Goal: Information Seeking & Learning: Learn about a topic

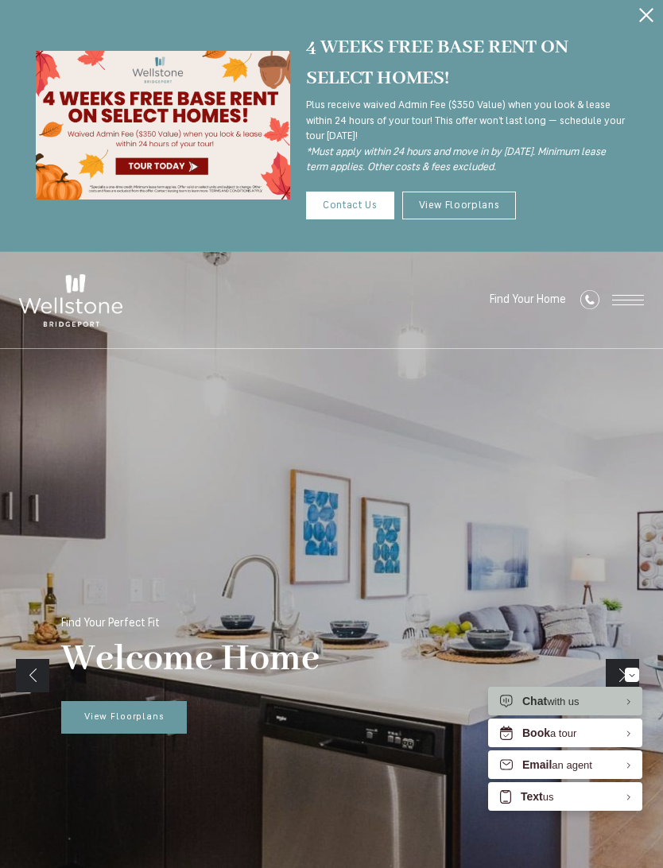
click at [635, 18] on button "Proceed To Website" at bounding box center [645, 15] width 33 height 30
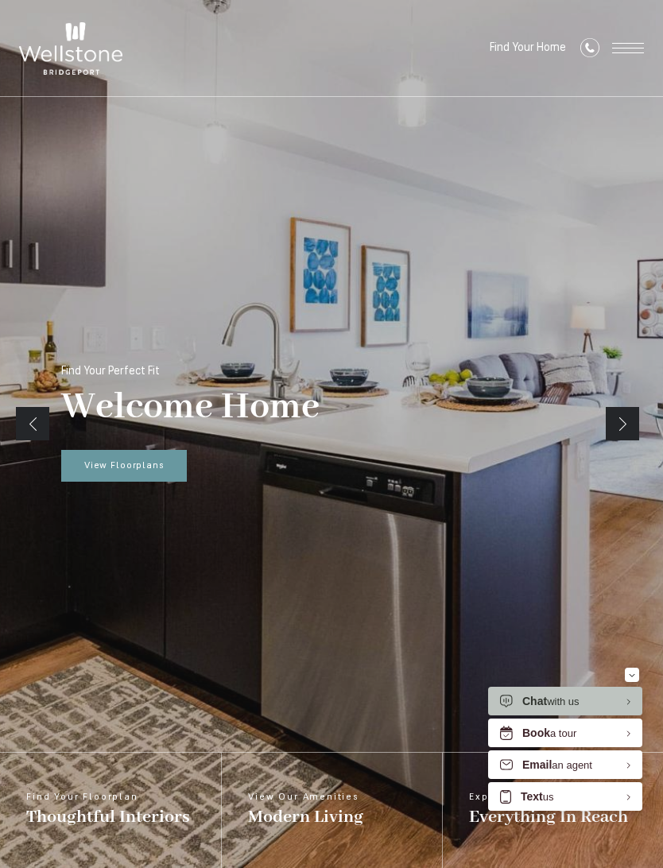
click at [540, 699] on span "Chat" at bounding box center [534, 700] width 25 height 13
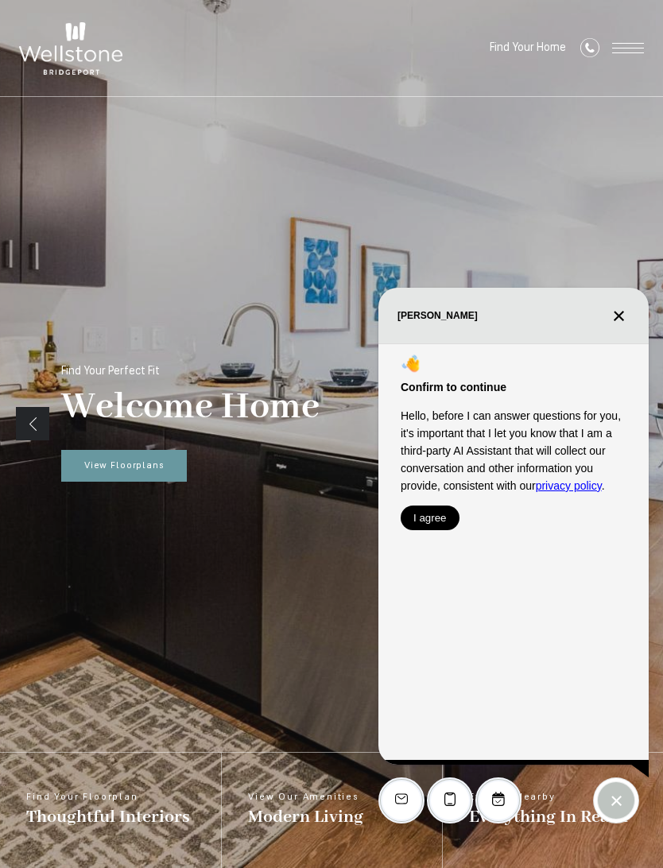
click at [428, 508] on button "I agree" at bounding box center [429, 517] width 59 height 25
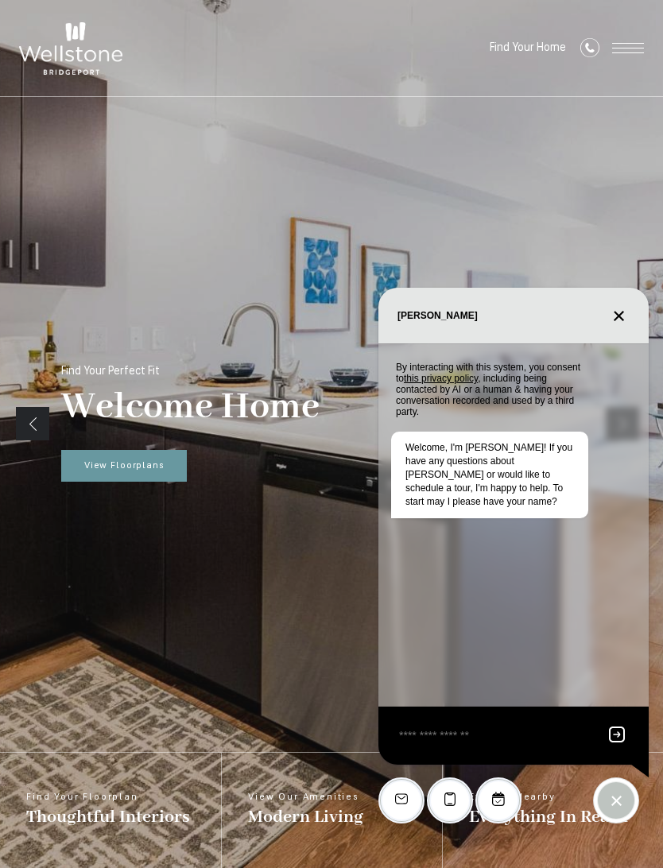
click at [428, 738] on textarea "EliseAI Widget" at bounding box center [494, 735] width 194 height 20
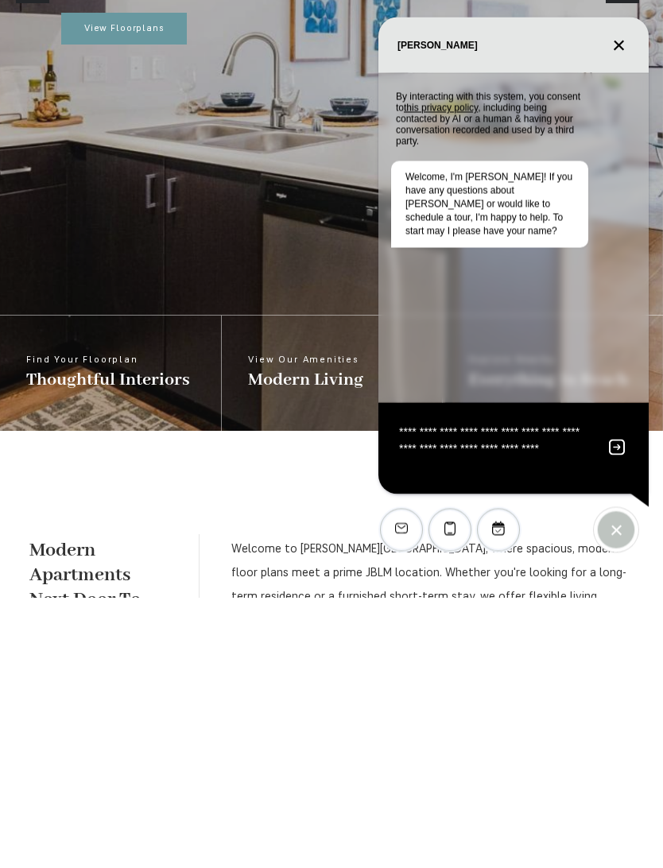
type textarea "**********"
click at [613, 710] on icon "Send message" at bounding box center [617, 718] width 16 height 16
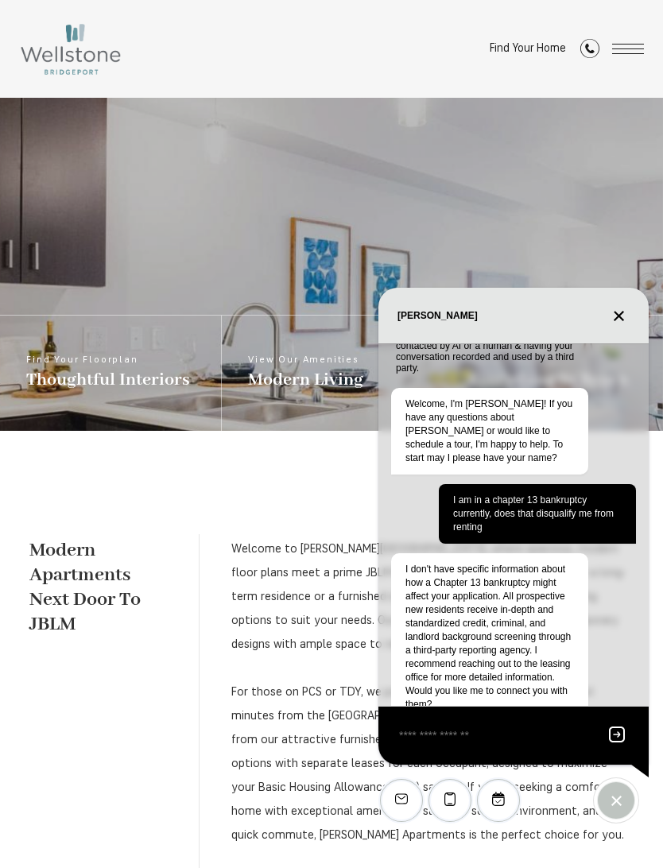
scroll to position [62, 0]
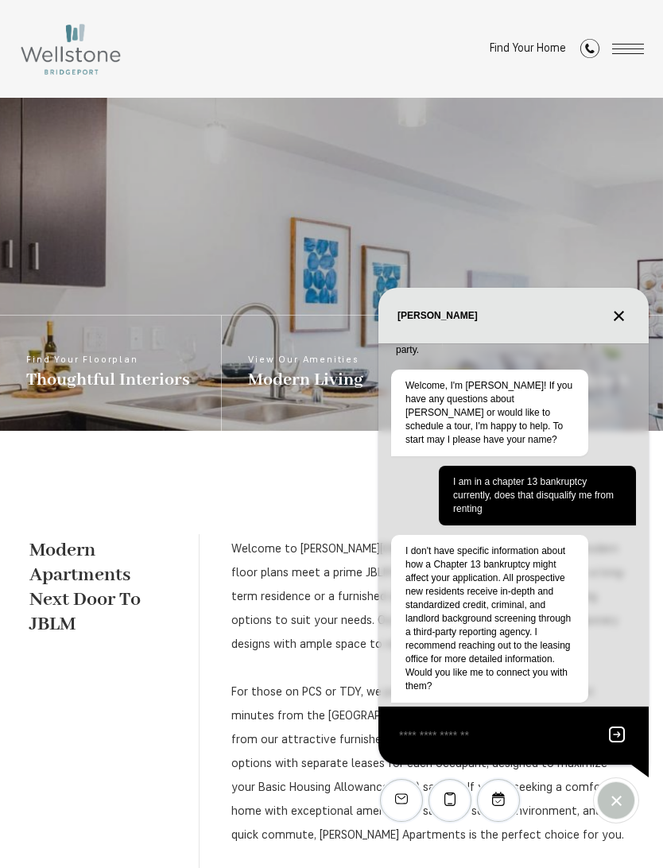
click at [424, 747] on div "EliseAI Widget" at bounding box center [513, 735] width 270 height 58
click at [418, 737] on textarea "EliseAI Widget" at bounding box center [494, 735] width 194 height 20
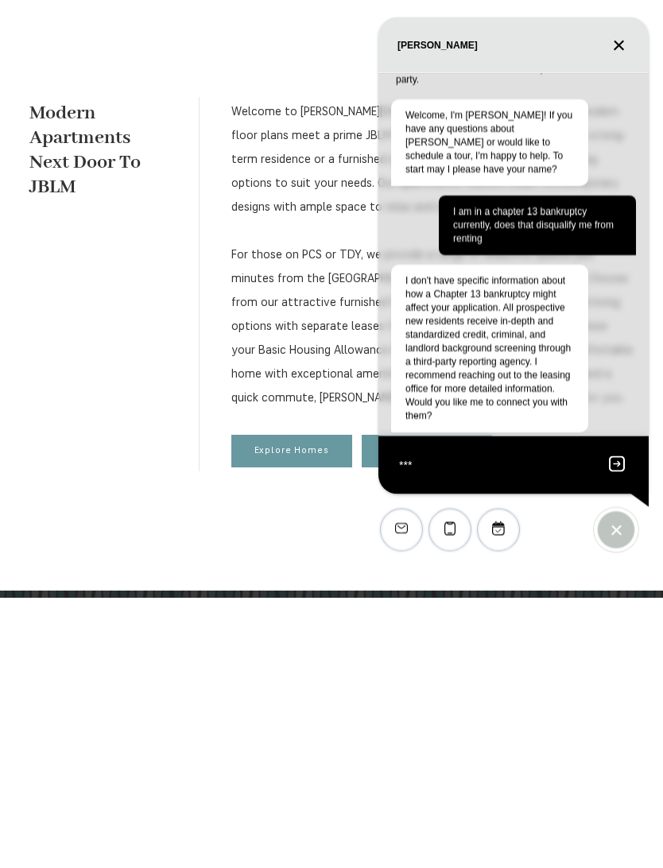
type textarea "***"
click at [605, 725] on button "Send message" at bounding box center [616, 735] width 25 height 20
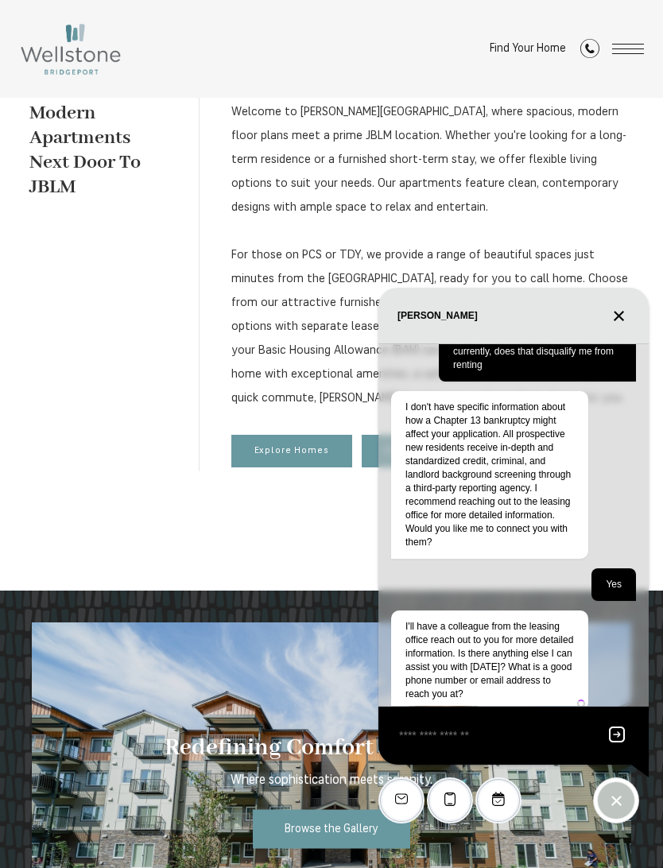
scroll to position [214, 0]
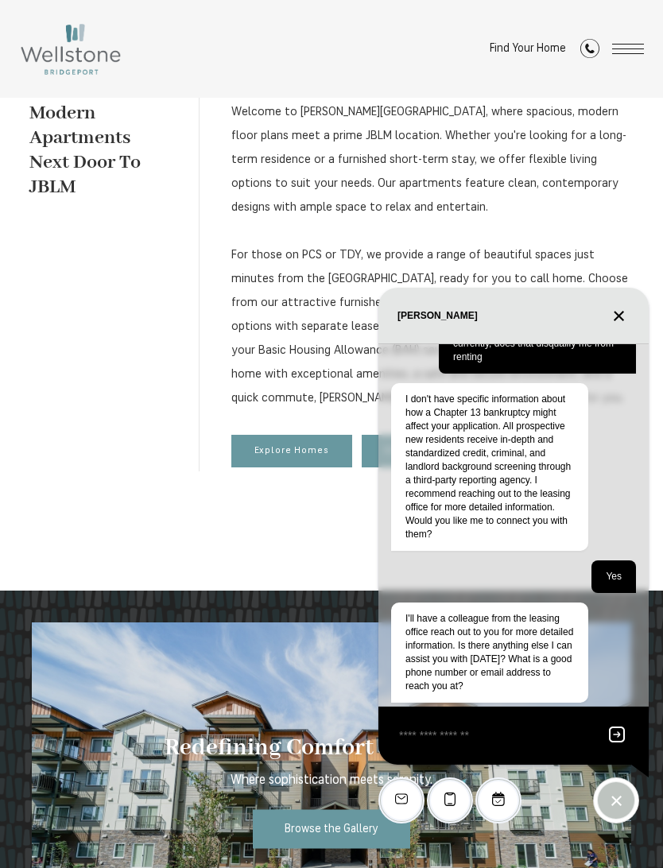
click at [438, 737] on textarea "EliseAI Widget" at bounding box center [494, 735] width 194 height 20
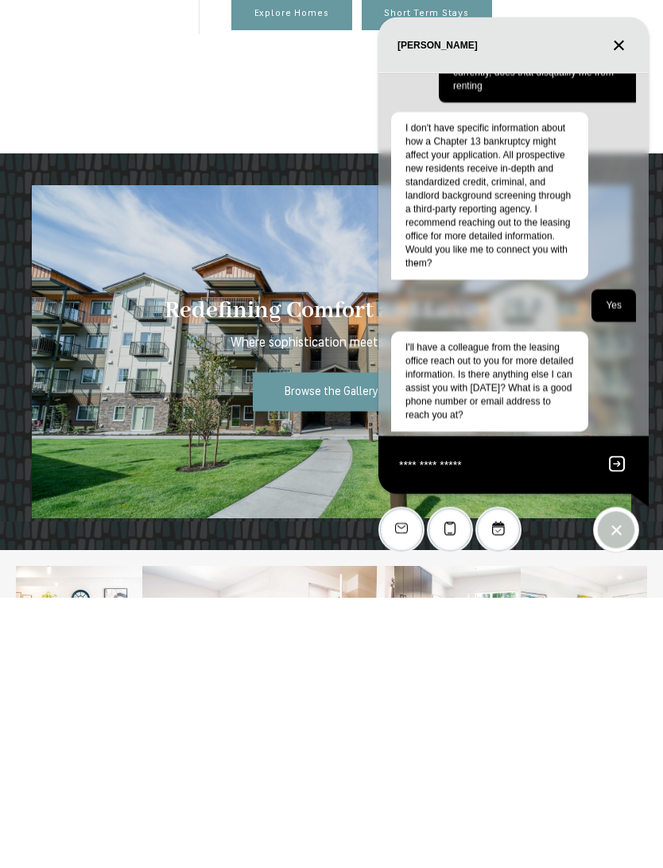
type textarea "**********"
click at [613, 726] on icon "Send message" at bounding box center [617, 734] width 16 height 16
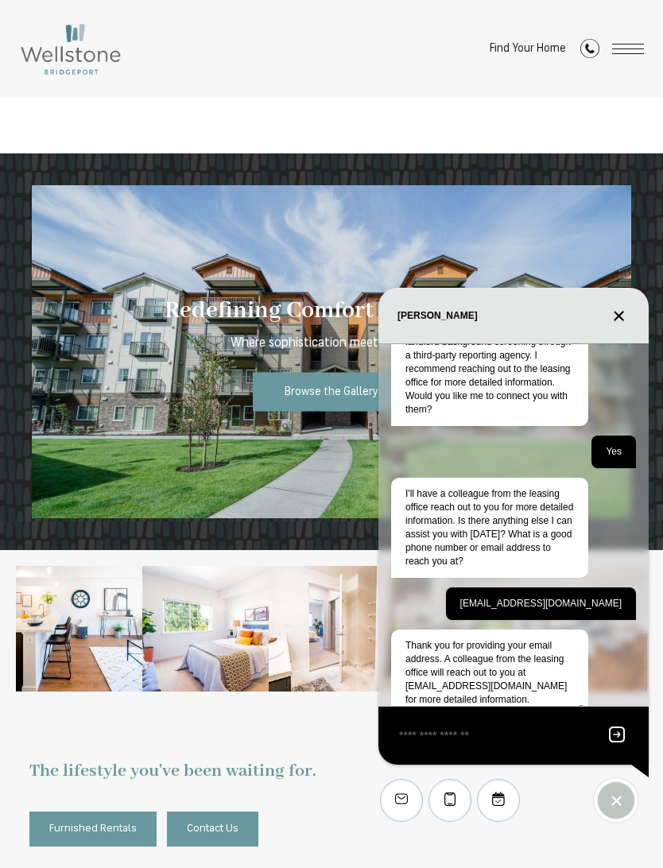
scroll to position [352, 0]
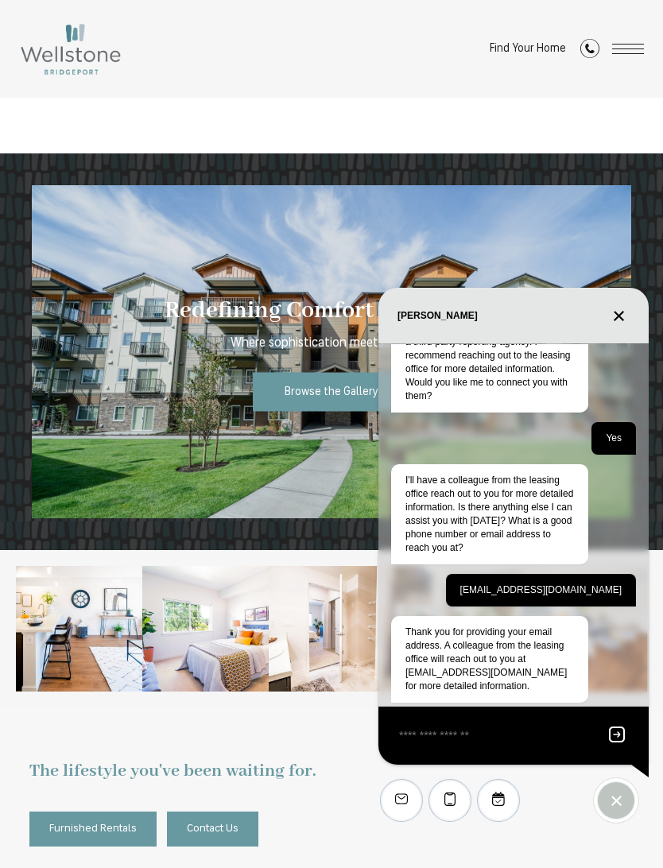
click at [621, 323] on div "Wellstone" at bounding box center [513, 316] width 270 height 56
click at [614, 323] on div "Wellstone" at bounding box center [513, 316] width 270 height 56
click at [621, 312] on line "Close chat" at bounding box center [619, 316] width 10 height 10
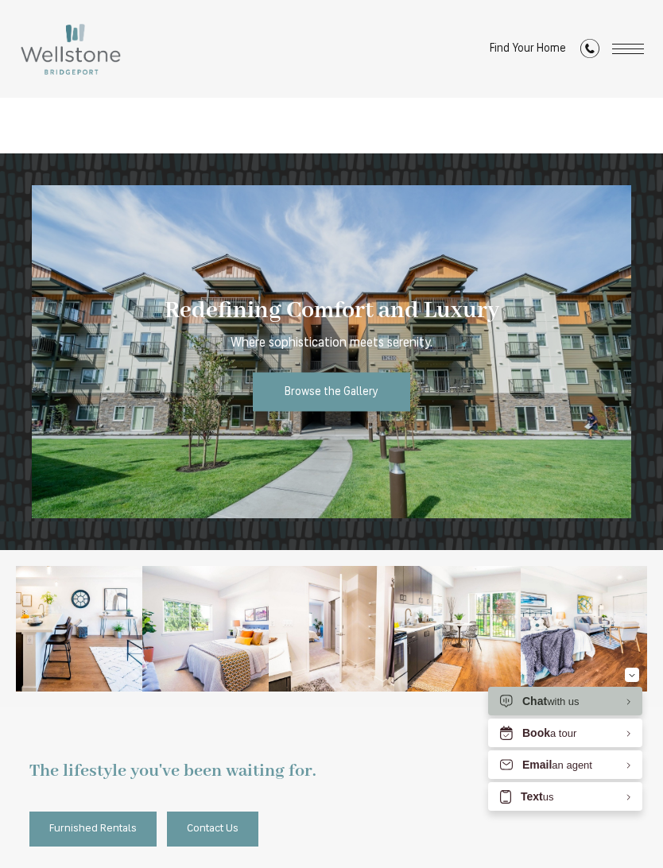
click at [662, 582] on div at bounding box center [331, 629] width 663 height 158
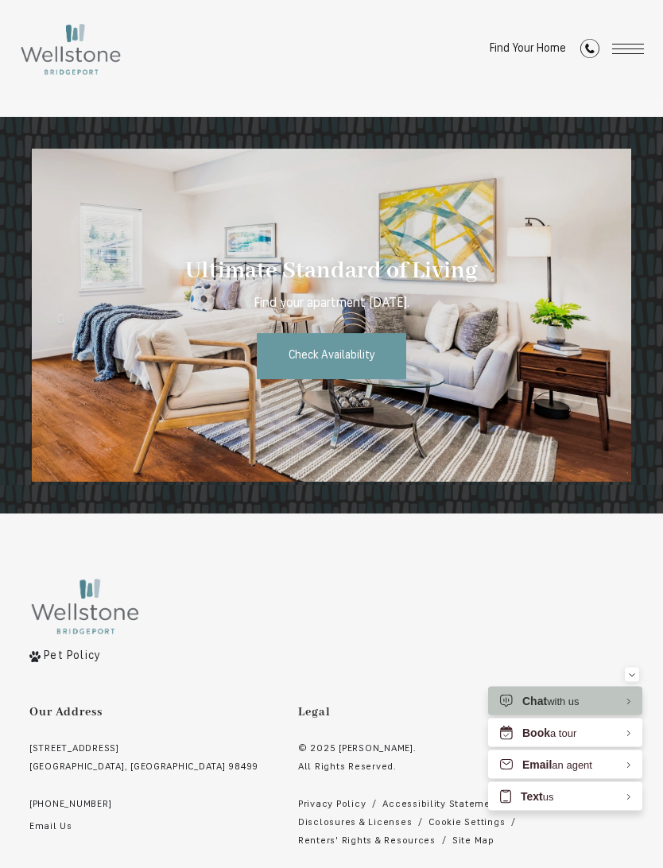
scroll to position [2094, 0]
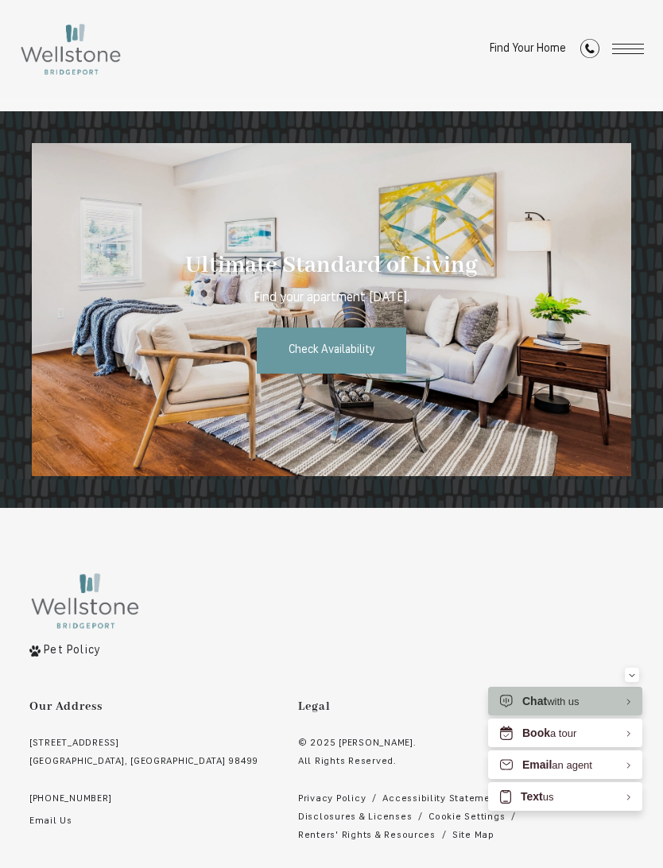
click at [299, 347] on span "Check Availability" at bounding box center [331, 350] width 87 height 12
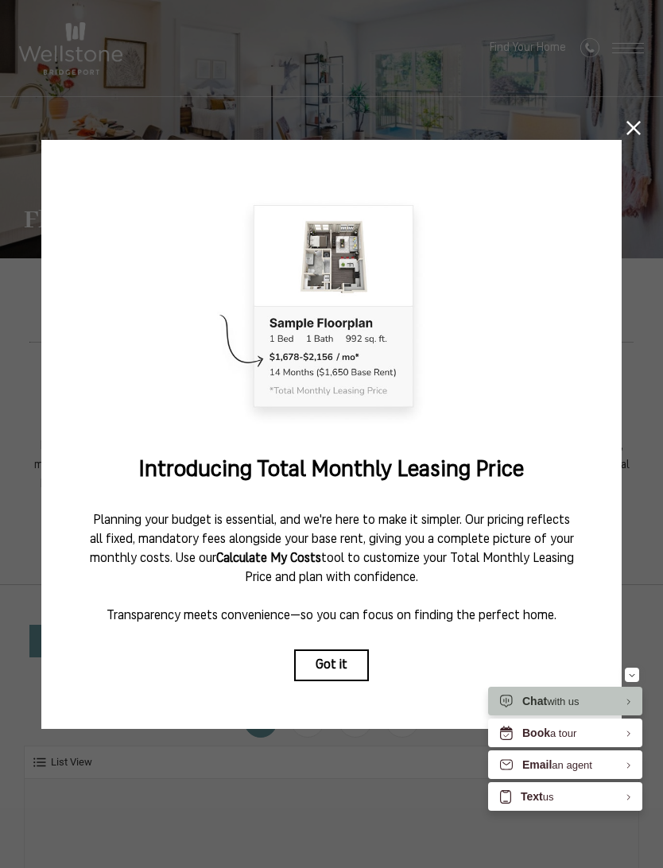
click at [319, 663] on button "Got it" at bounding box center [331, 665] width 75 height 32
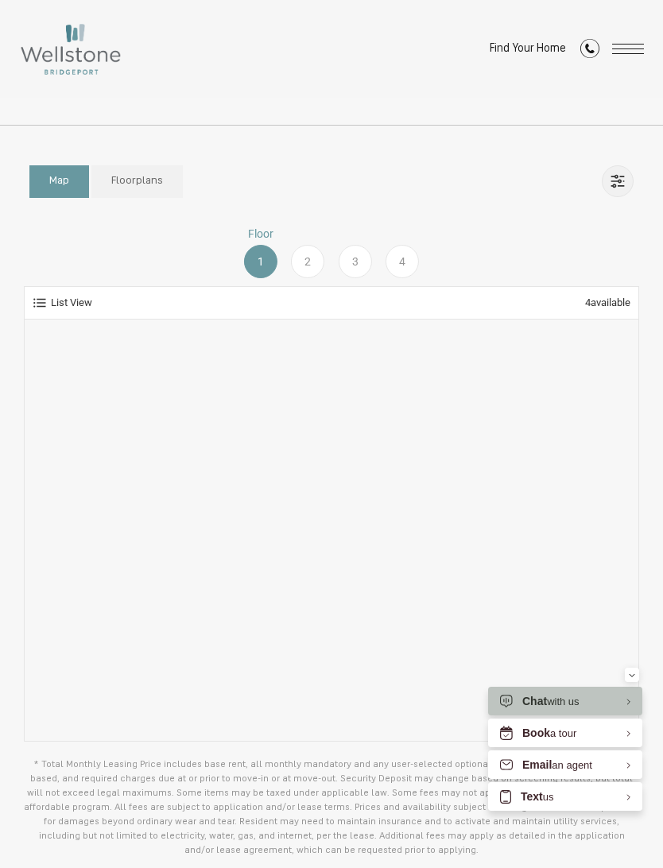
scroll to position [461, 0]
click at [350, 253] on div "3" at bounding box center [354, 259] width 33 height 33
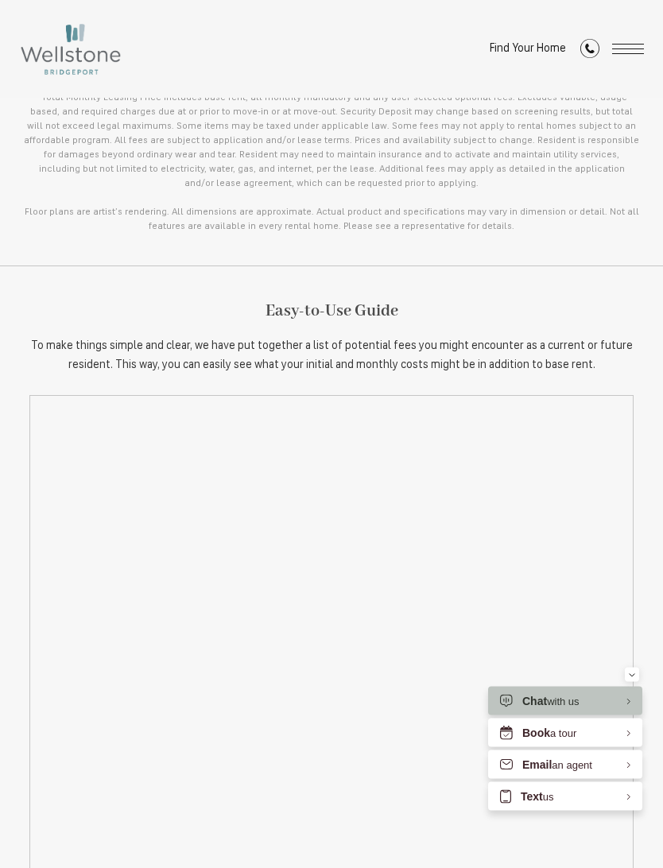
scroll to position [1126, 0]
click at [631, 676] on icon "Minimize" at bounding box center [631, 675] width 5 height 2
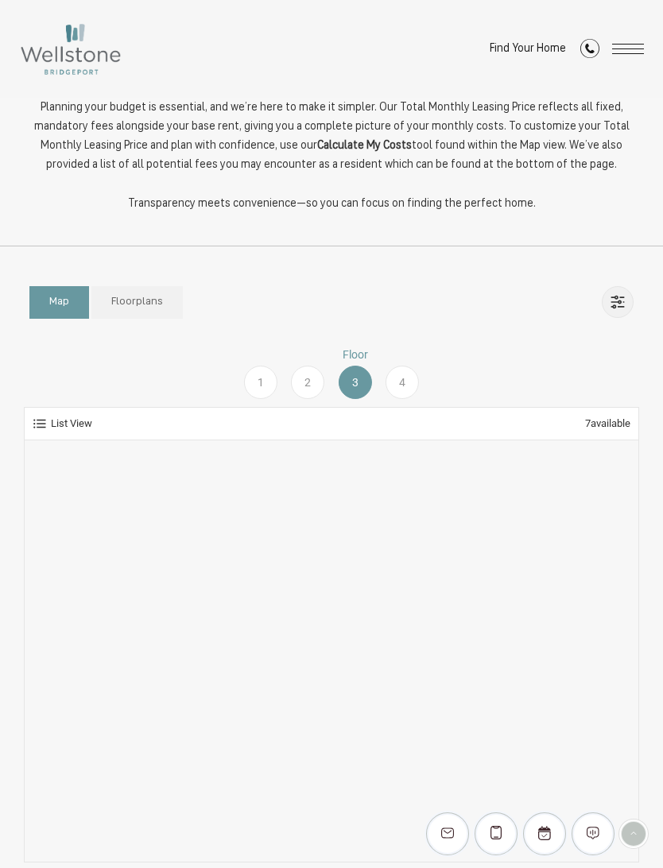
scroll to position [338, 0]
click at [123, 300] on span "Floorplans" at bounding box center [137, 303] width 52 height 16
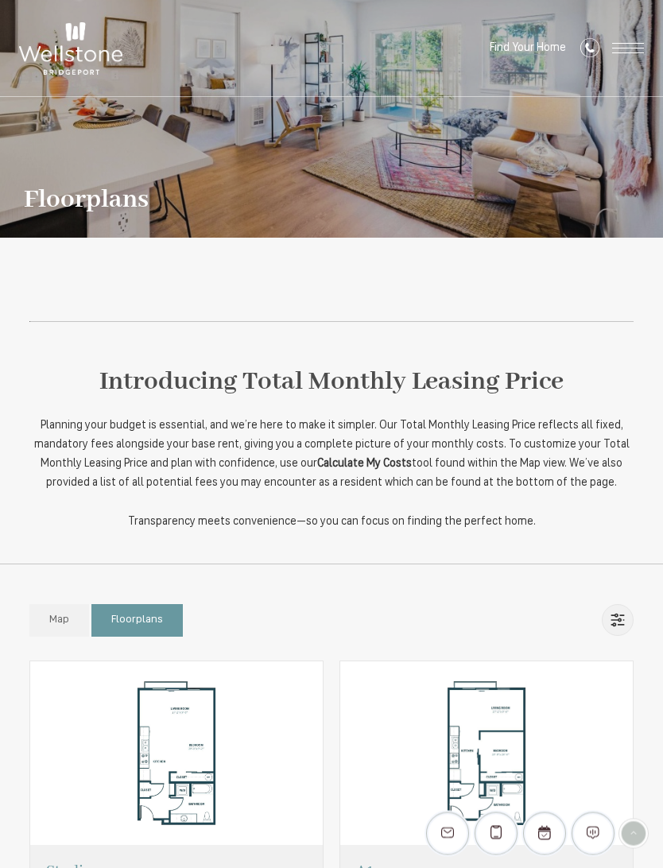
scroll to position [0, 0]
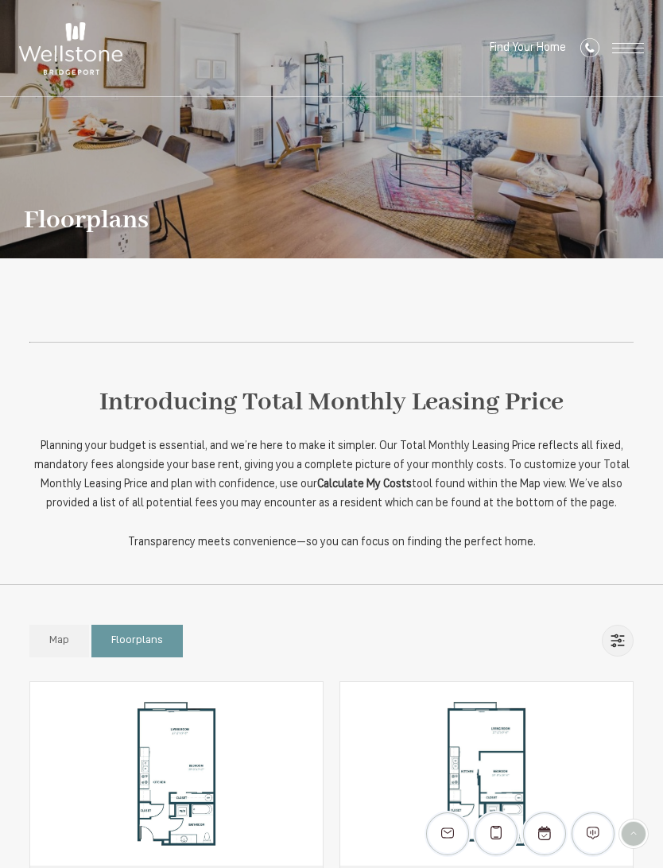
click at [62, 644] on span "Map" at bounding box center [59, 640] width 20 height 16
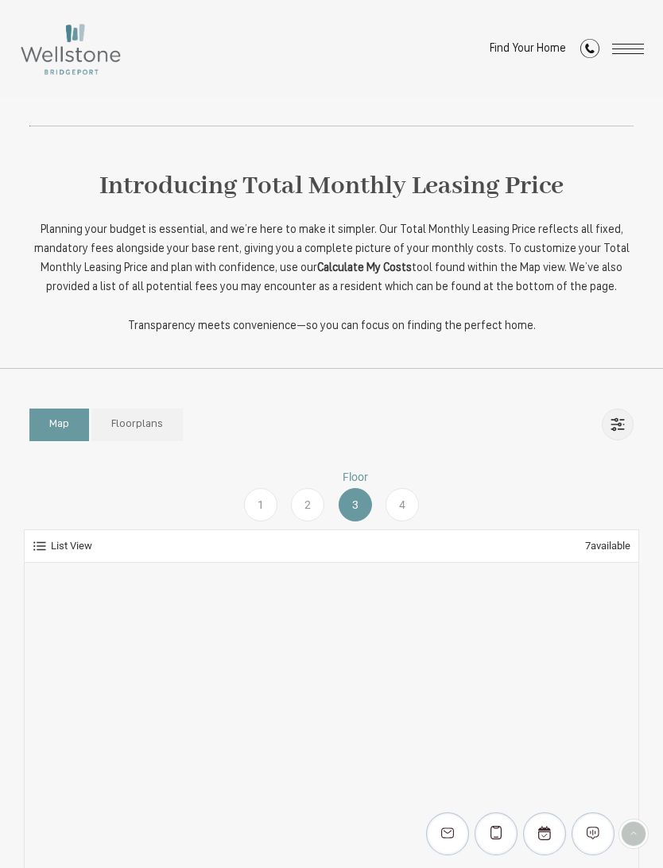
scroll to position [219, 0]
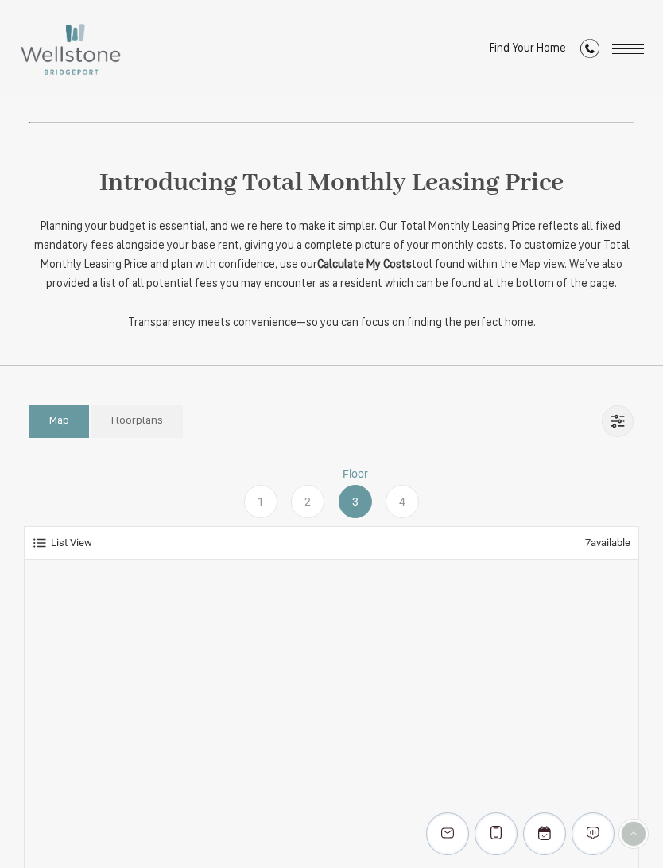
click at [261, 504] on span "1" at bounding box center [260, 501] width 6 height 17
click at [352, 494] on span "3" at bounding box center [355, 501] width 6 height 17
click at [397, 501] on div "4" at bounding box center [401, 501] width 33 height 33
click at [303, 497] on div "2" at bounding box center [307, 501] width 33 height 33
click at [256, 502] on div "1" at bounding box center [260, 501] width 33 height 33
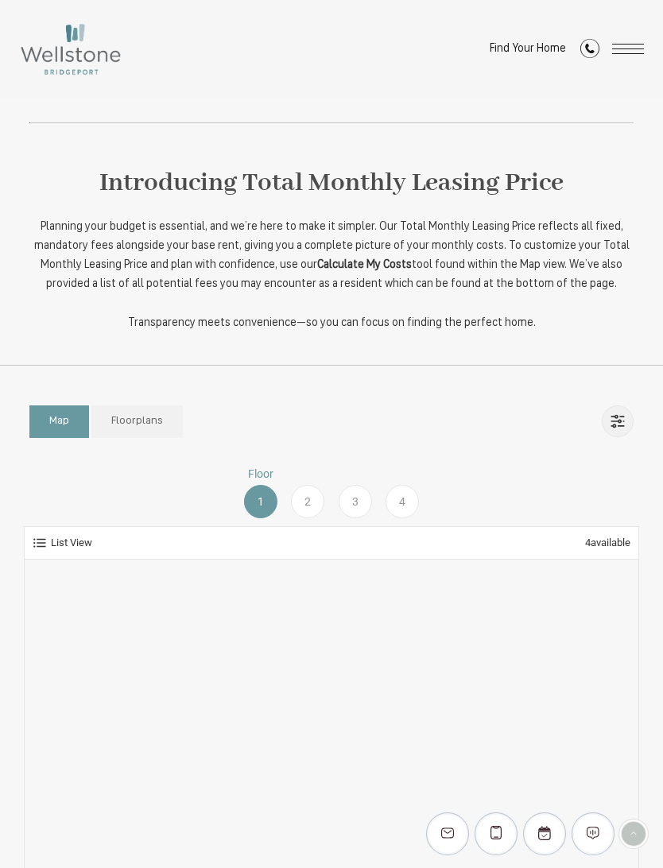
click at [129, 427] on span "Floorplans" at bounding box center [137, 421] width 52 height 16
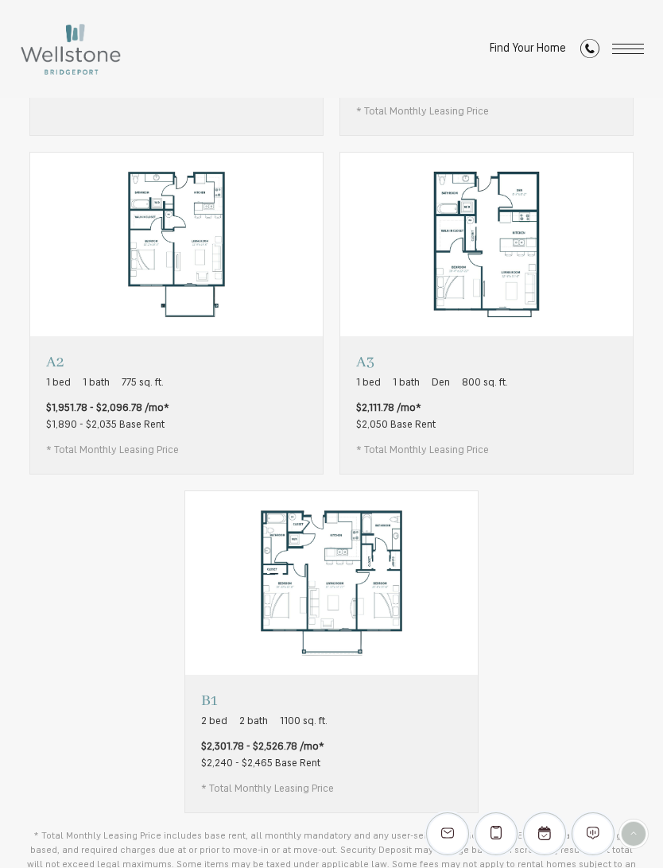
scroll to position [867, 0]
click at [231, 714] on p "2 bed 2 bath 1100 sq. ft." at bounding box center [267, 722] width 133 height 16
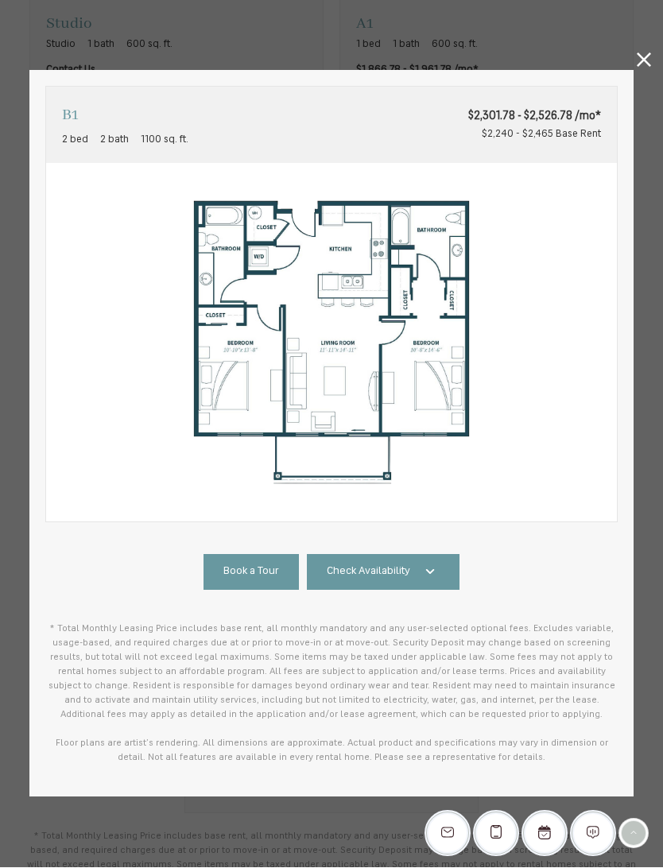
click at [338, 568] on span "Check Availability" at bounding box center [368, 572] width 83 height 16
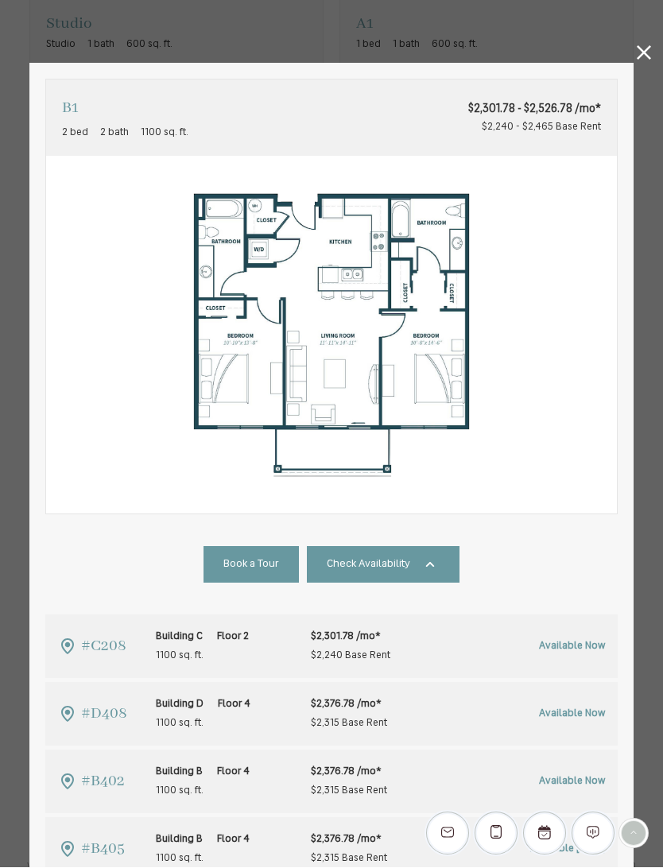
click at [638, 56] on icon at bounding box center [643, 53] width 14 height 14
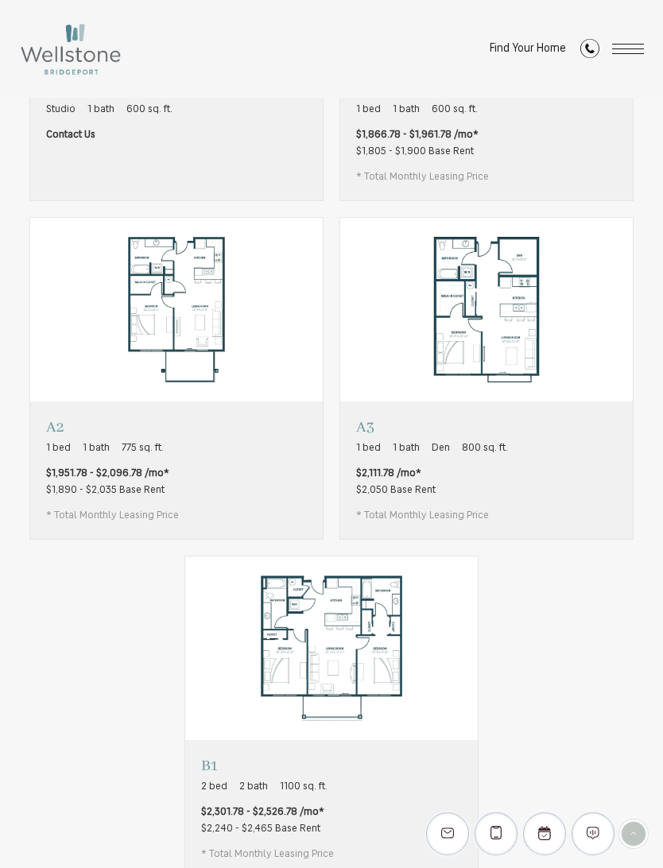
scroll to position [802, 0]
click at [369, 421] on p "A3" at bounding box center [432, 428] width 152 height 20
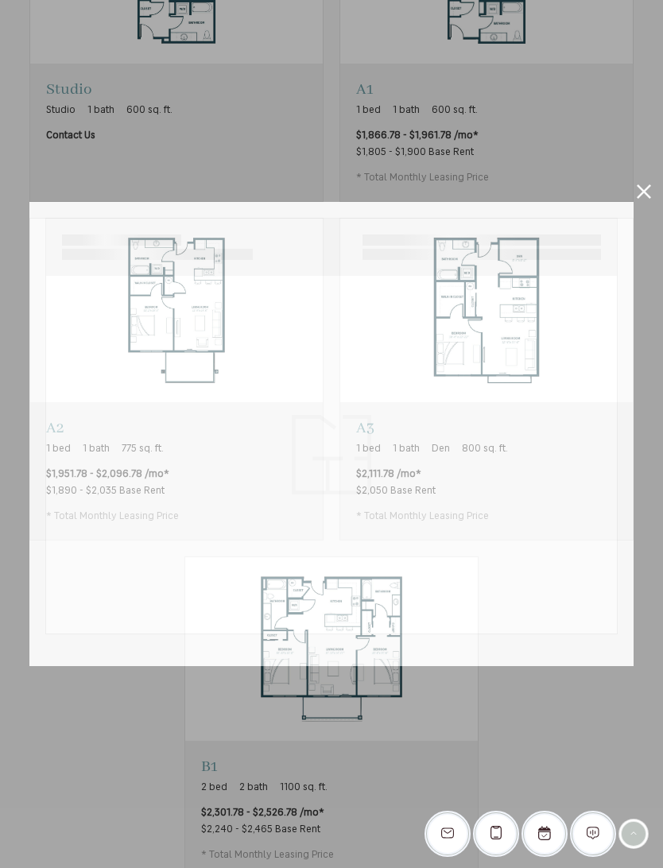
scroll to position [0, 0]
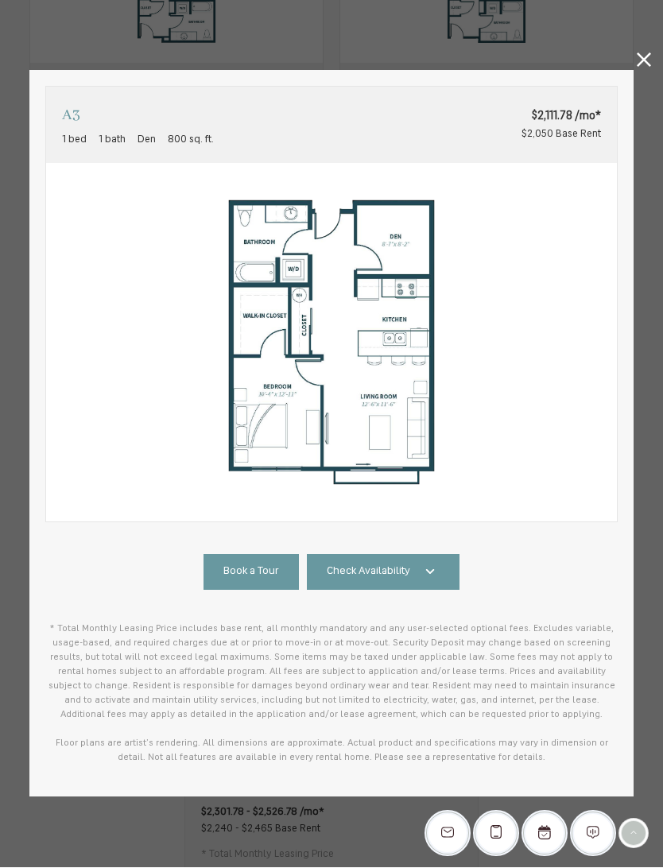
click at [349, 570] on span "Check Availability" at bounding box center [368, 572] width 83 height 16
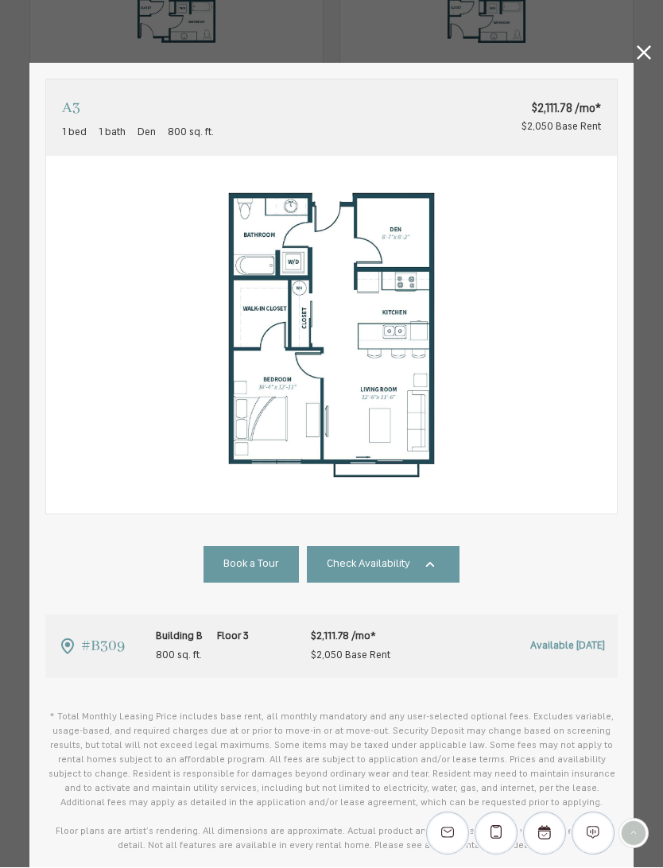
click at [640, 47] on icon at bounding box center [643, 53] width 14 height 14
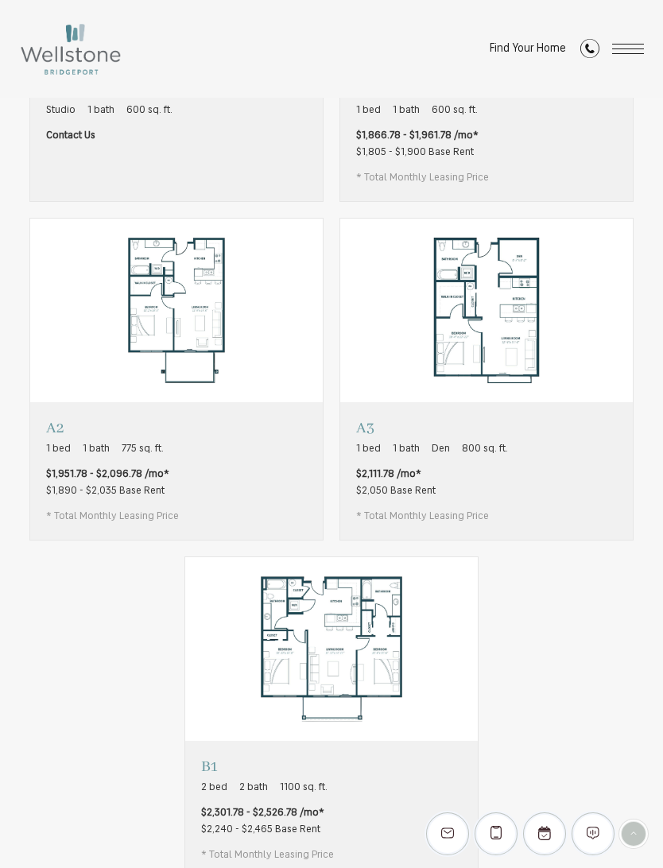
click at [48, 418] on p "A2" at bounding box center [112, 428] width 133 height 20
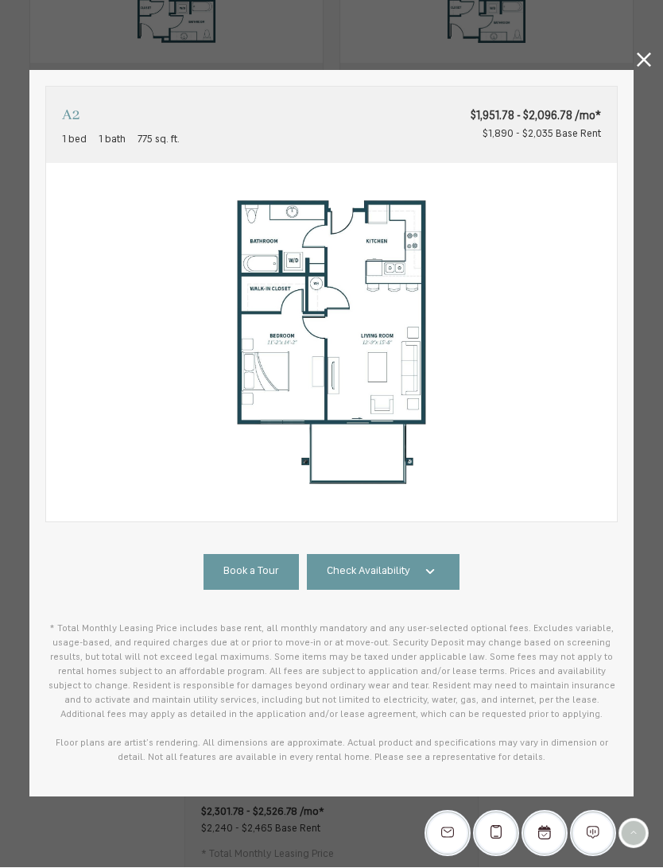
click at [345, 568] on span "Check Availability" at bounding box center [368, 572] width 83 height 16
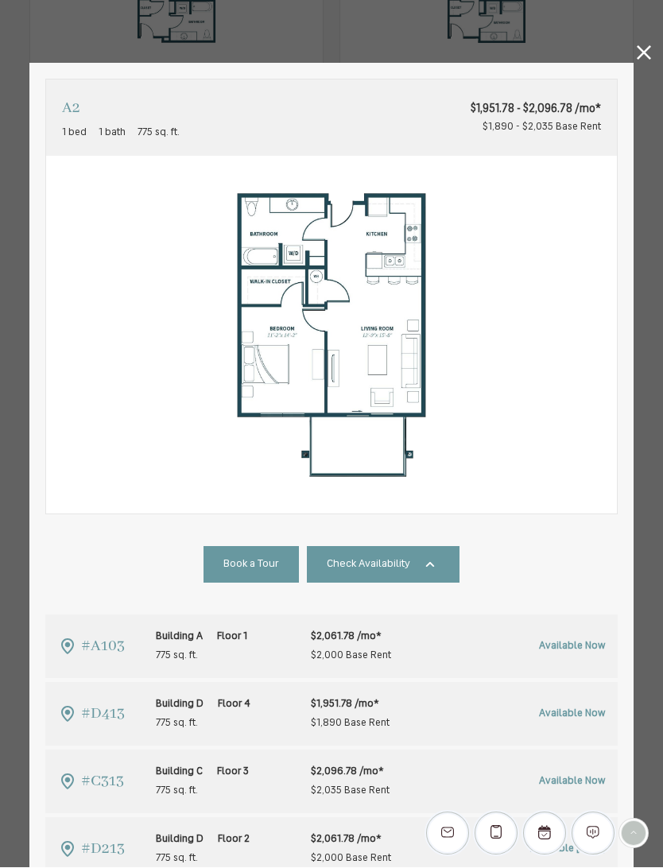
click at [642, 61] on link at bounding box center [643, 56] width 14 height 20
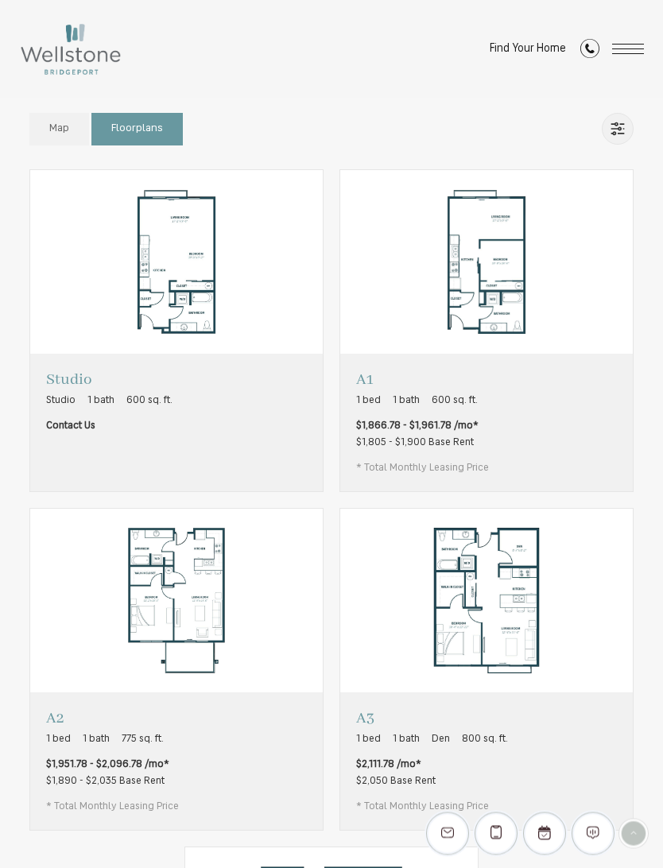
scroll to position [508, 0]
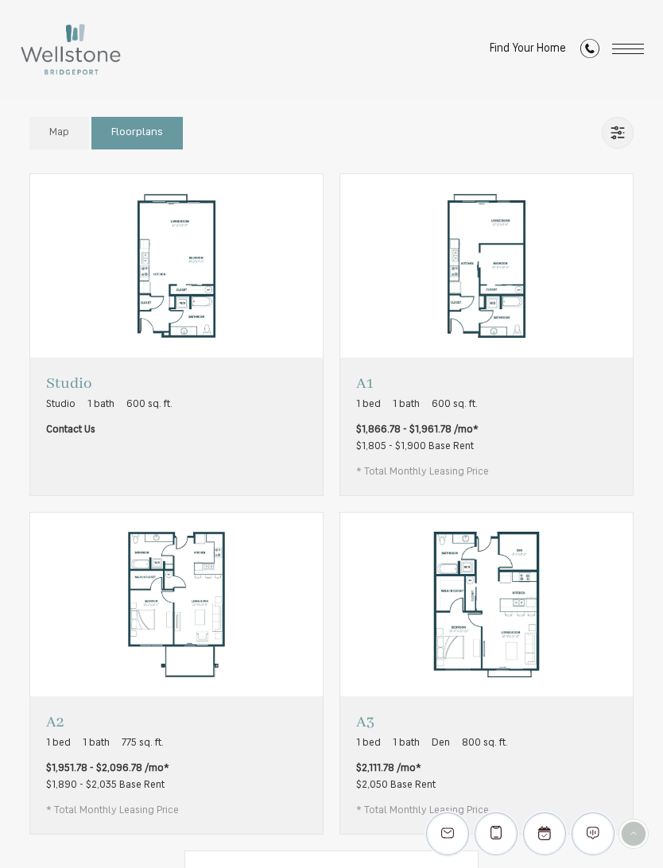
click at [368, 382] on p "A1" at bounding box center [422, 383] width 133 height 20
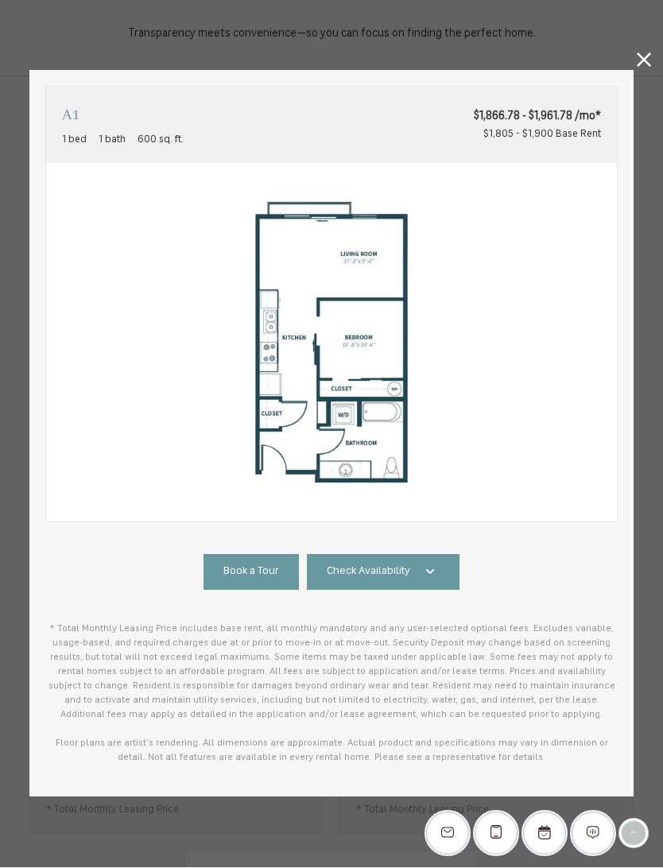
click at [338, 568] on span "Check Availability" at bounding box center [368, 572] width 83 height 16
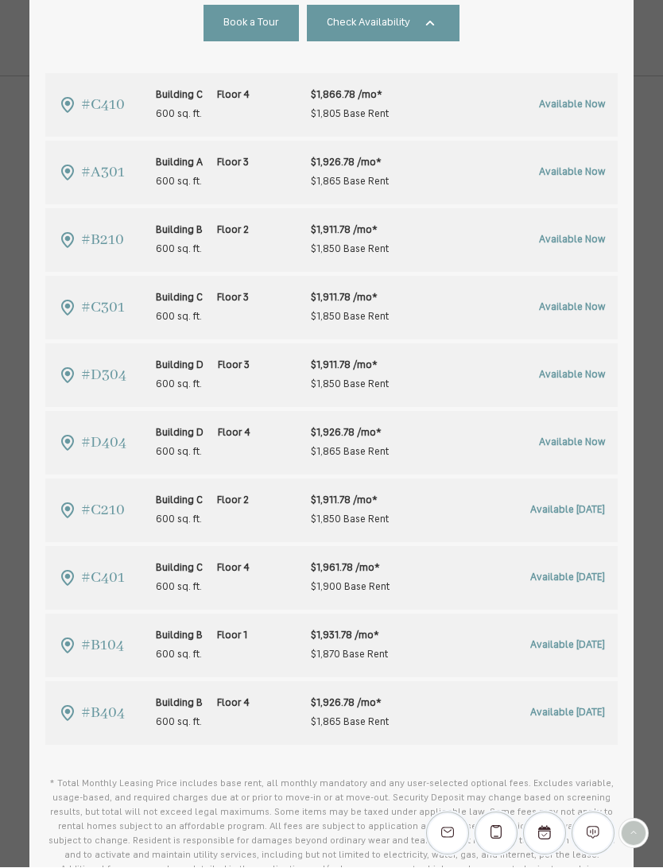
scroll to position [550, 0]
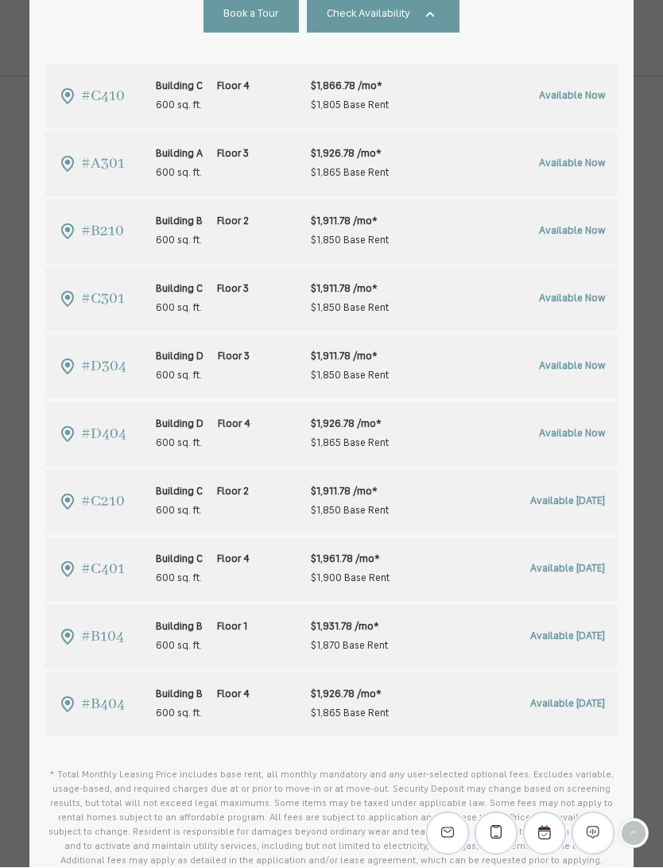
click at [90, 641] on span "#B104" at bounding box center [102, 637] width 43 height 25
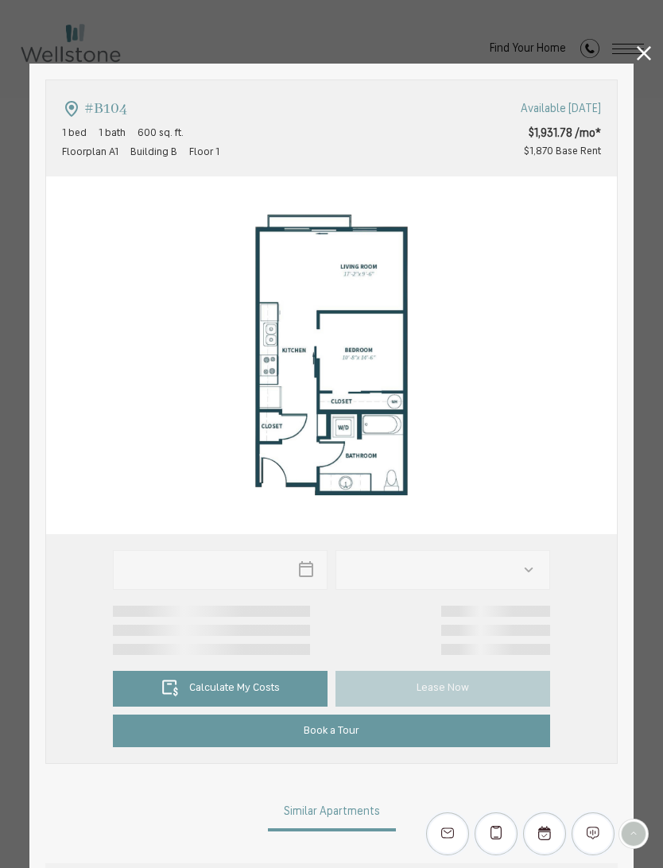
type input "**********"
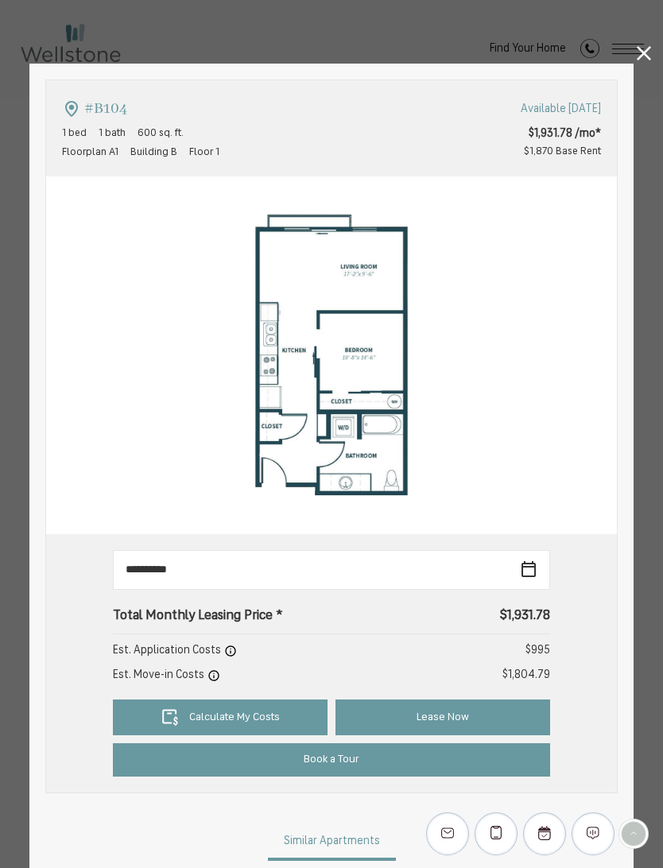
scroll to position [0, 0]
click at [628, 64] on div "#B104 1 bed 1 bath 600 sq. ft. [STREET_ADDRESS] Available [DATE] $1,931.78 /mo*…" at bounding box center [331, 883] width 604 height 1639
click at [636, 54] on icon at bounding box center [643, 53] width 14 height 14
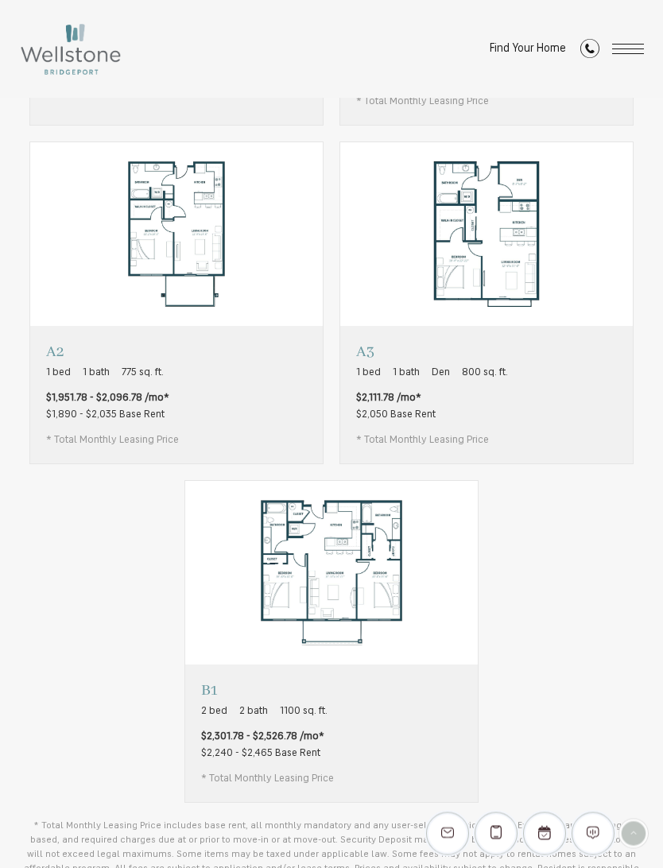
scroll to position [884, 0]
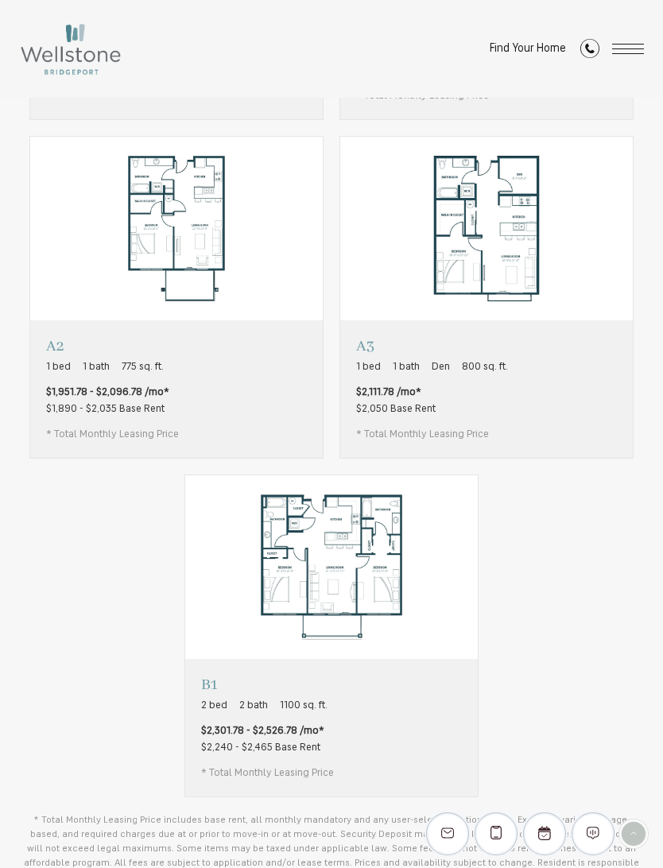
click at [207, 675] on p "B1" at bounding box center [267, 685] width 133 height 20
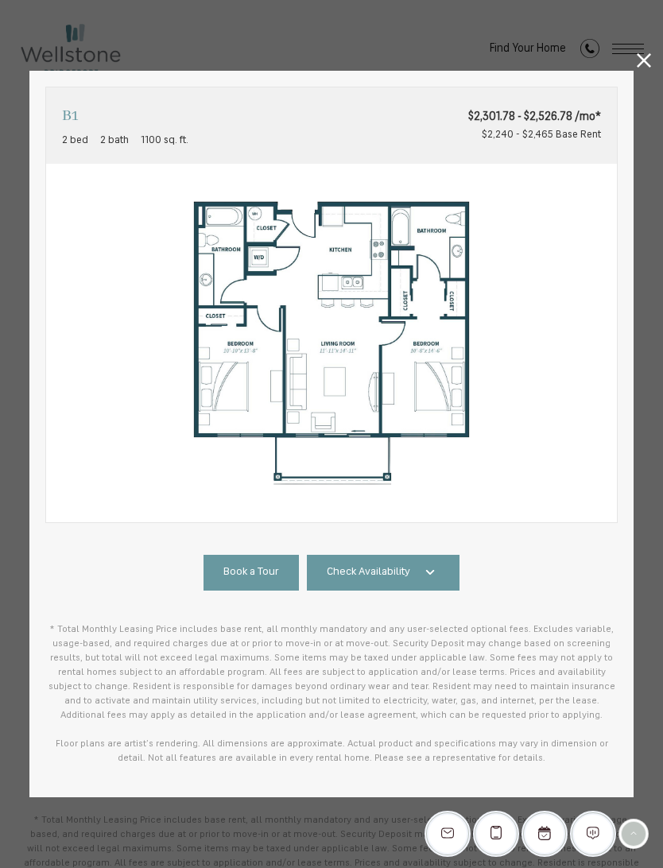
scroll to position [0, 0]
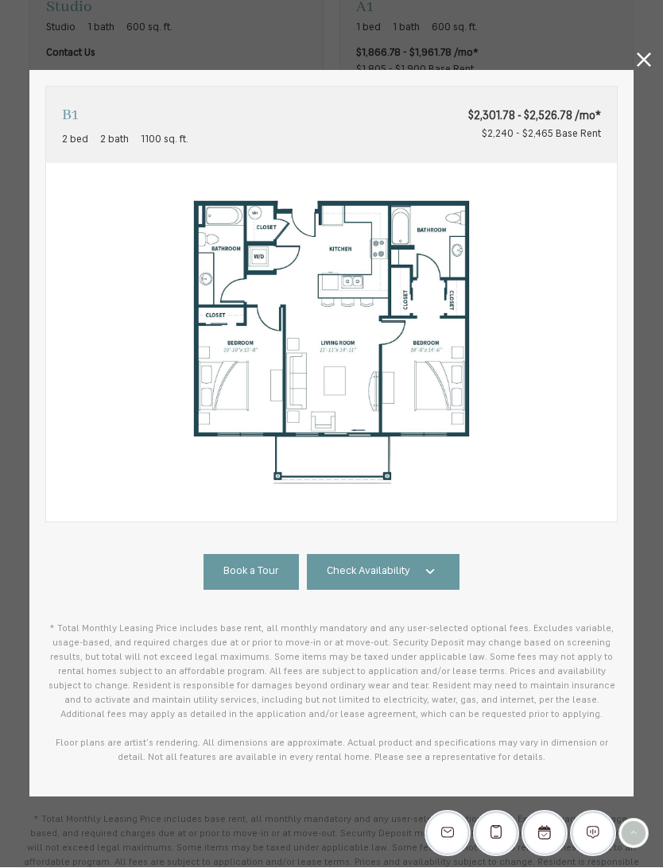
click at [353, 568] on span "Check Availability" at bounding box center [368, 572] width 83 height 16
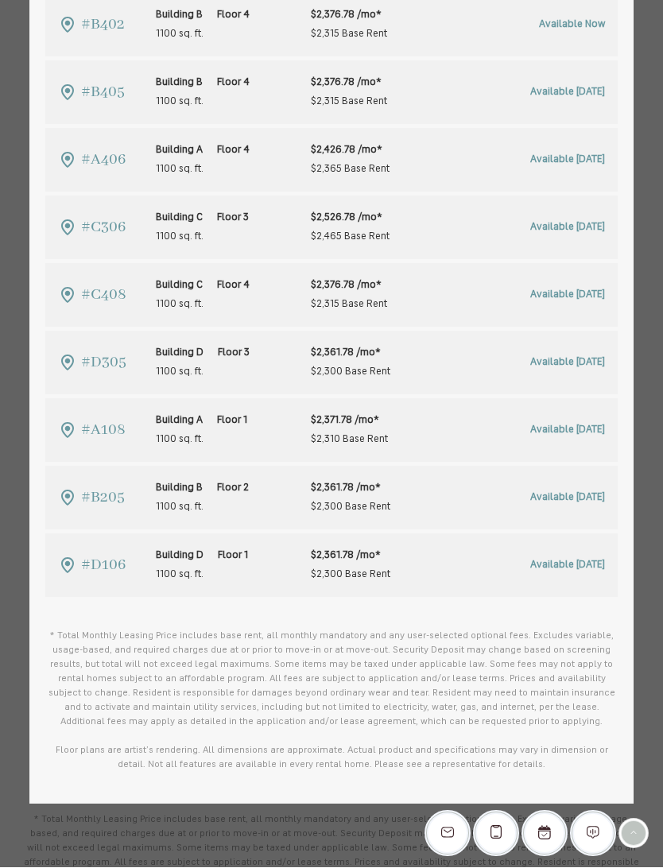
scroll to position [756, 0]
click at [87, 431] on span "#A108" at bounding box center [103, 431] width 44 height 25
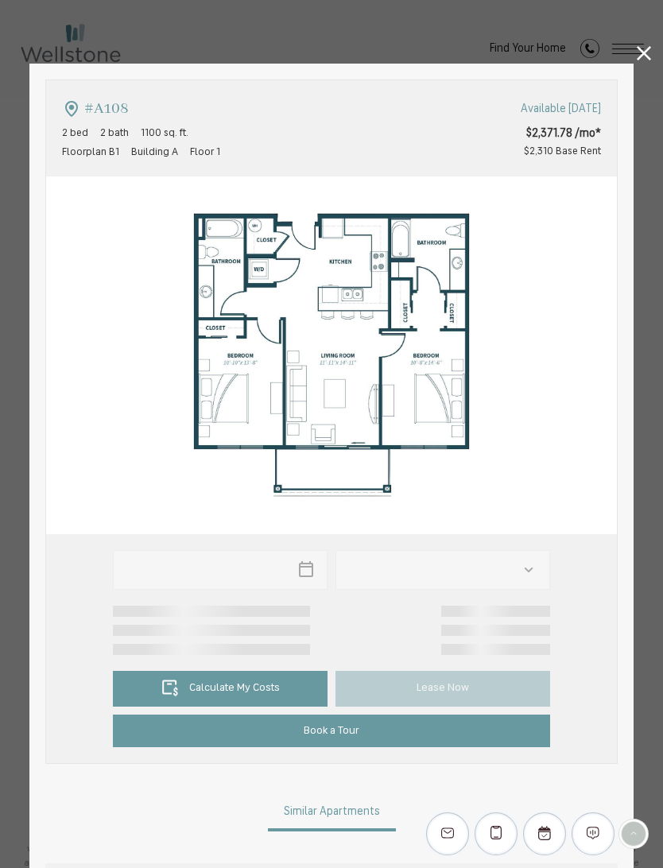
type input "**********"
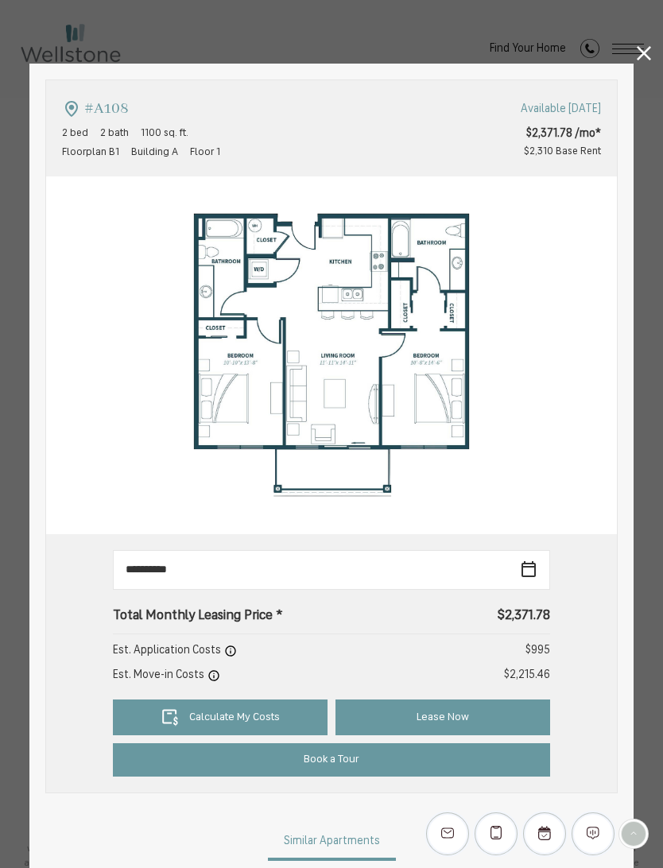
scroll to position [0, 0]
click at [636, 54] on icon at bounding box center [643, 53] width 14 height 14
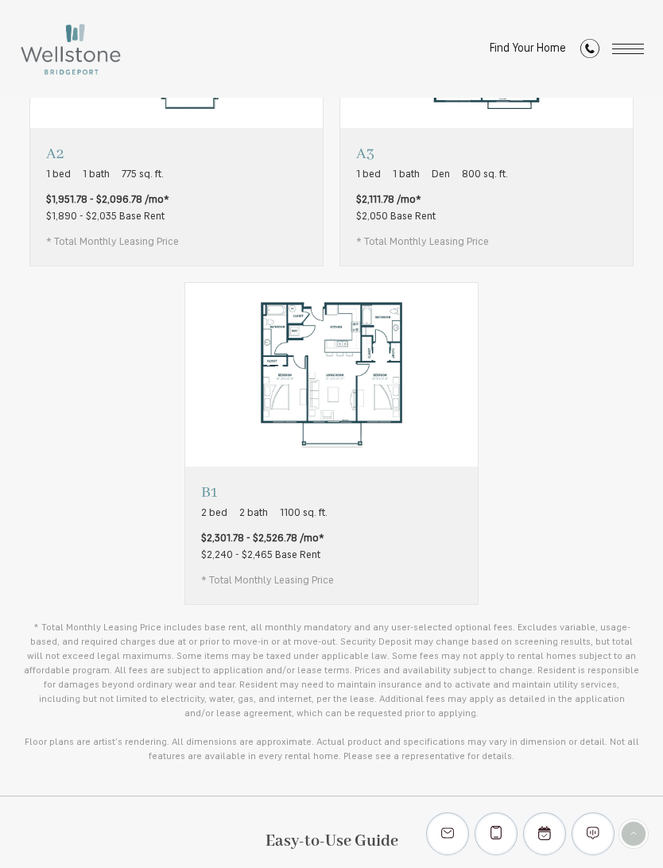
scroll to position [1076, 0]
click at [207, 487] on p "B1" at bounding box center [267, 492] width 133 height 20
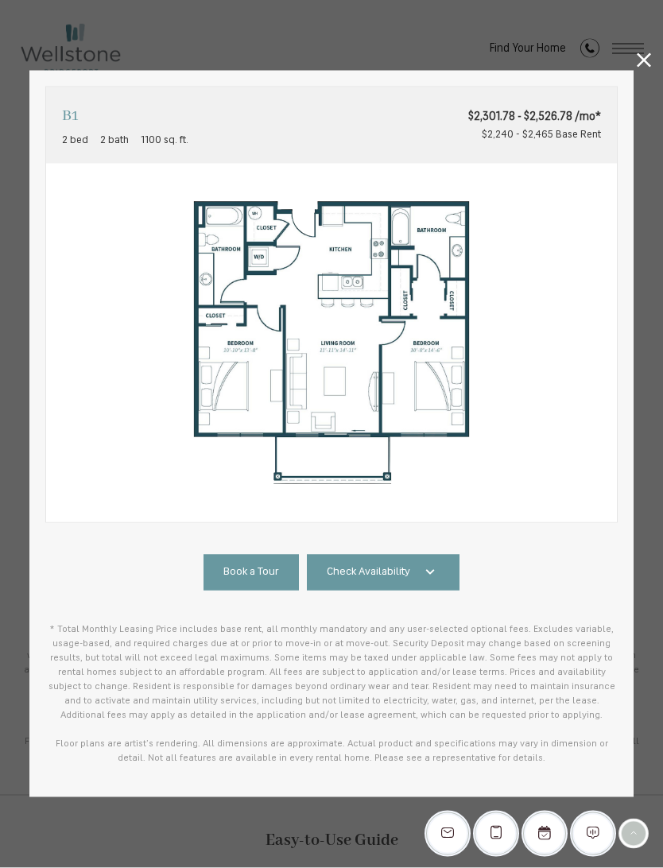
scroll to position [0, 0]
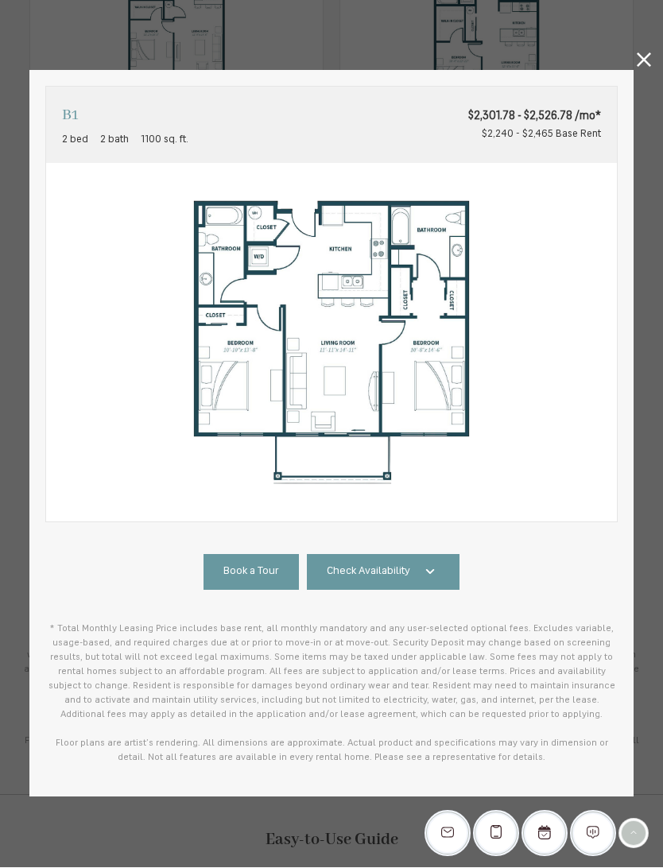
click at [339, 565] on span "Check Availability" at bounding box center [368, 572] width 83 height 16
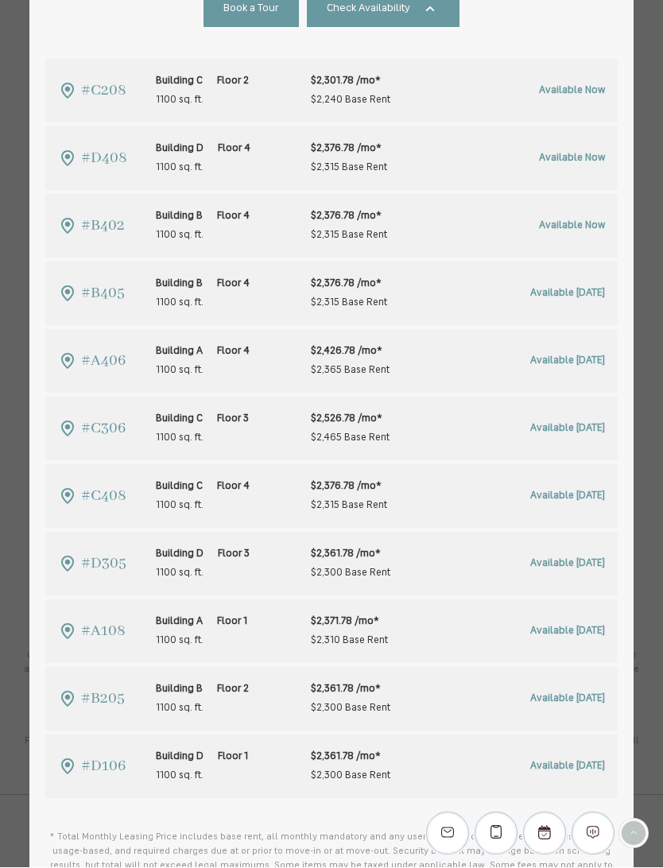
scroll to position [555, 0]
click at [104, 652] on link "#A108 Building A Floor 1 1100 sq. ft. $2,371.78 /mo* $2,310 Base Rent" at bounding box center [331, 633] width 572 height 64
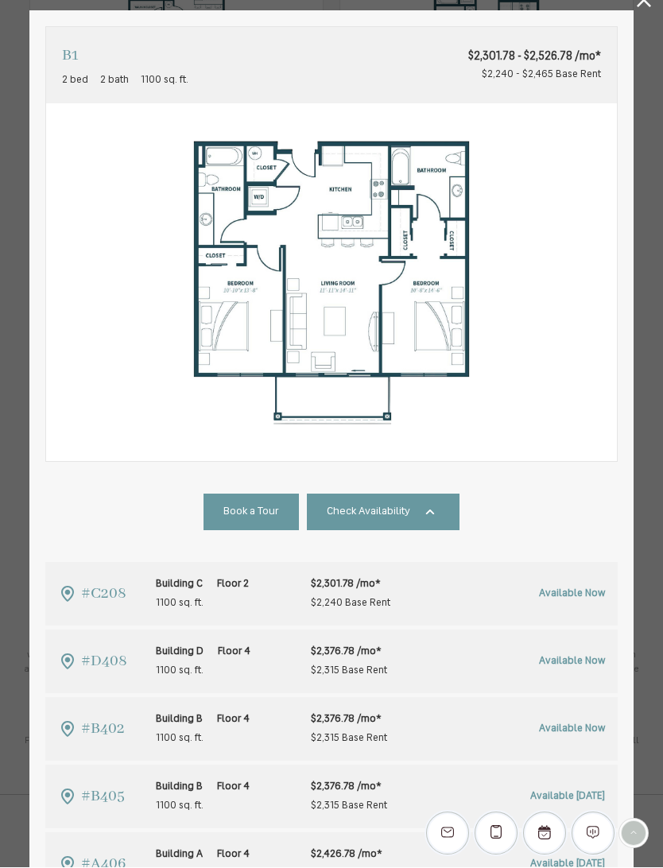
scroll to position [1077, 0]
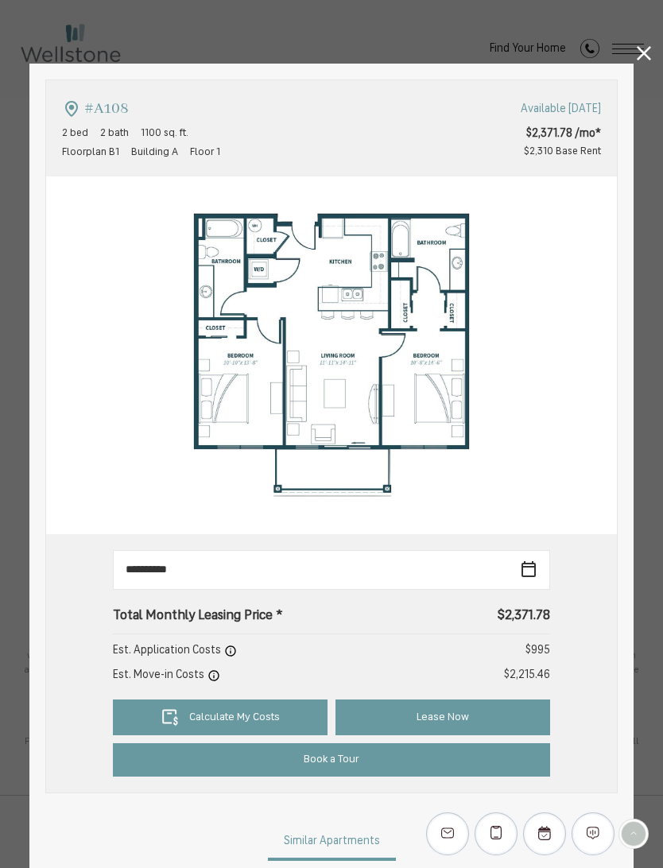
click at [636, 60] on link at bounding box center [643, 56] width 14 height 20
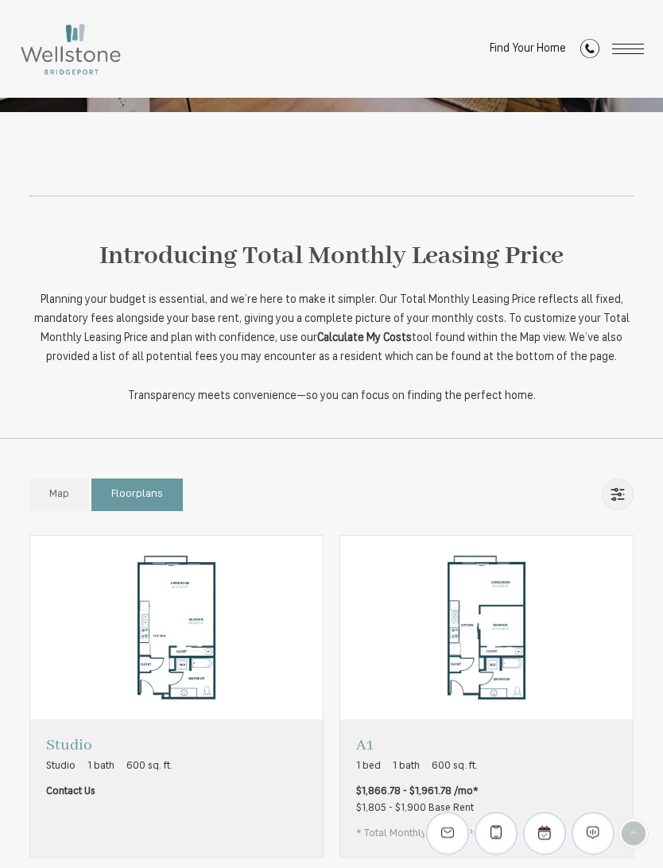
scroll to position [0, 0]
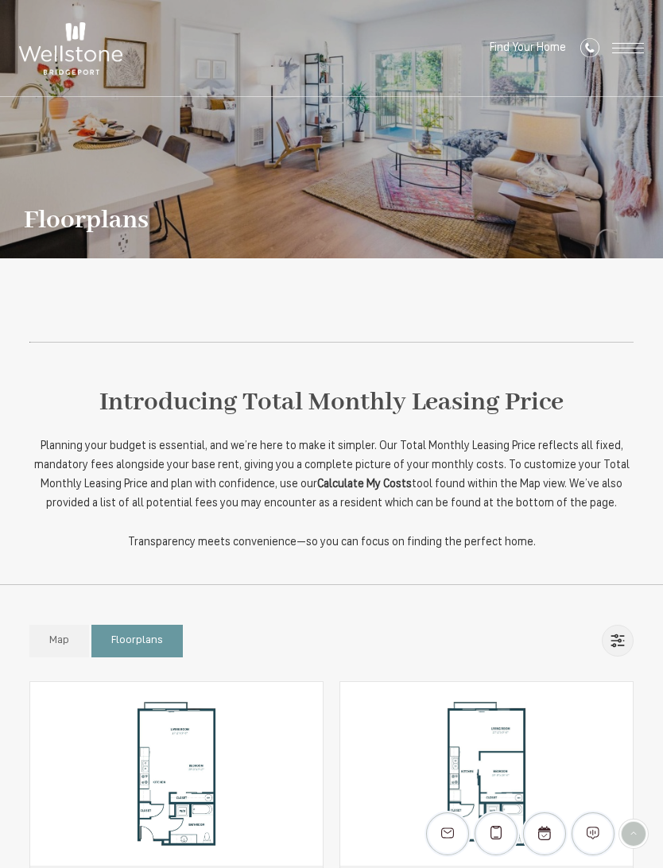
click at [616, 53] on span "Open Menu" at bounding box center [628, 52] width 32 height 1
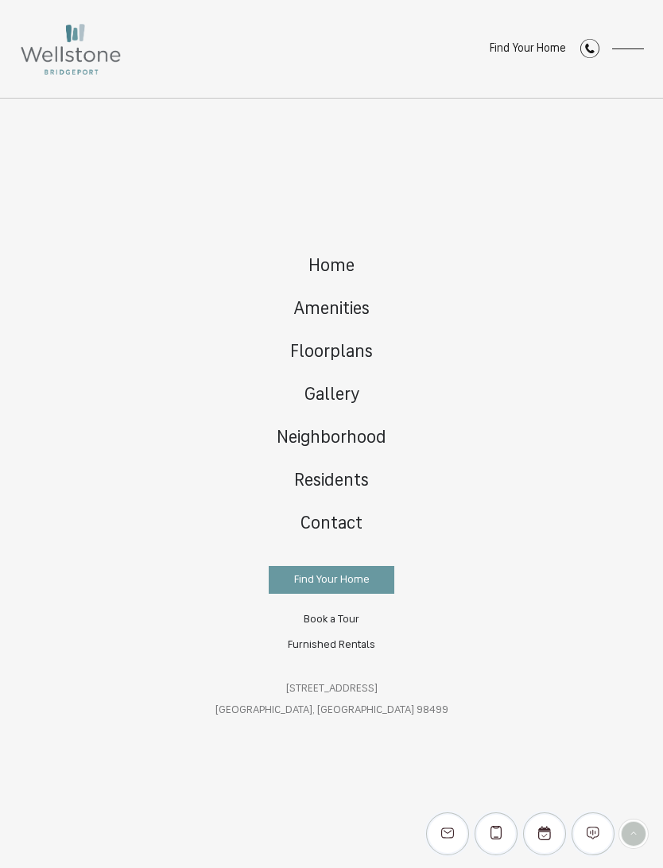
click at [322, 261] on span "Home" at bounding box center [331, 266] width 46 height 18
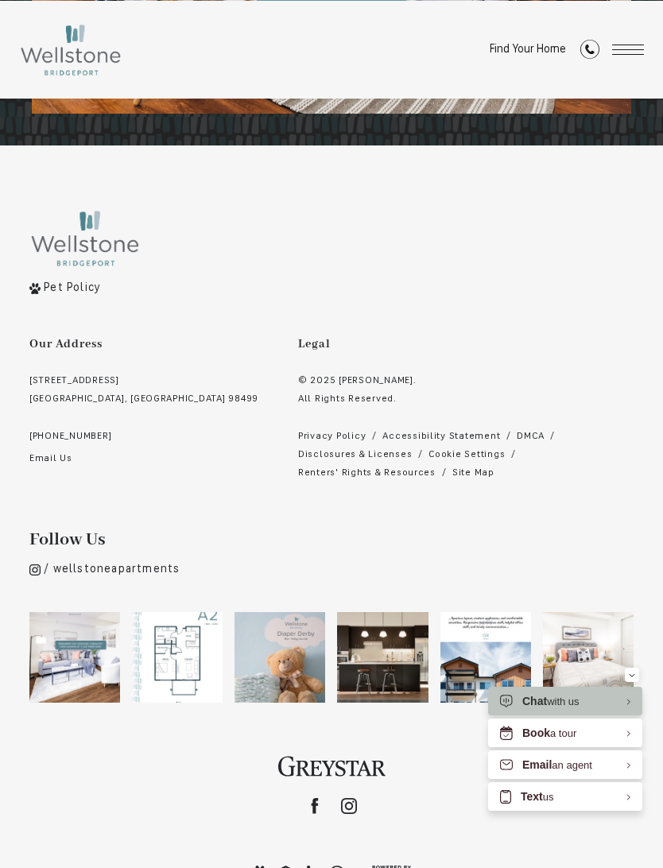
scroll to position [2946, 0]
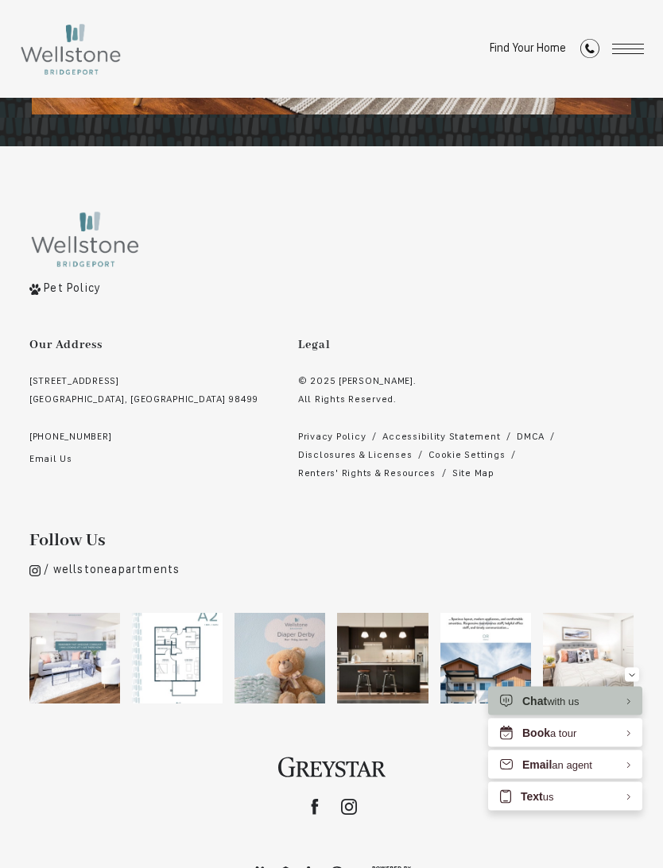
click at [51, 291] on span "Pet Policy" at bounding box center [72, 290] width 57 height 12
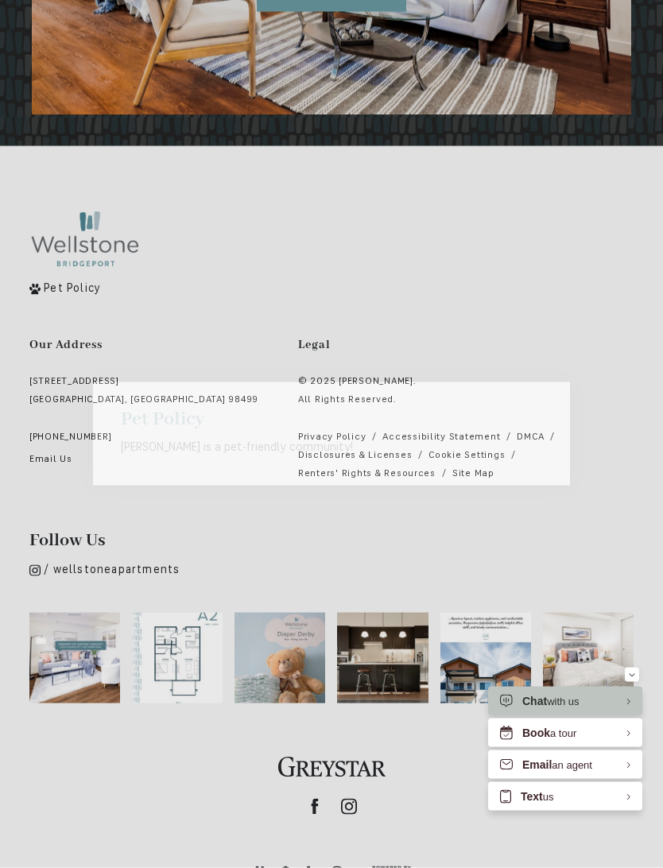
scroll to position [0, 0]
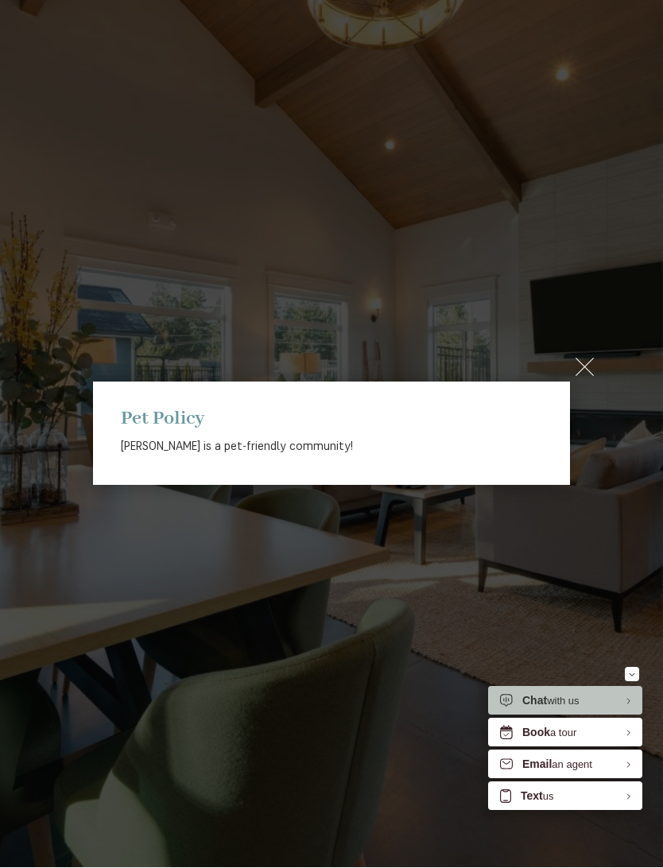
click at [573, 377] on div "× Pet Policy Wellstone is a pet-friendly community!" at bounding box center [331, 434] width 663 height 868
